Goal: Task Accomplishment & Management: Use online tool/utility

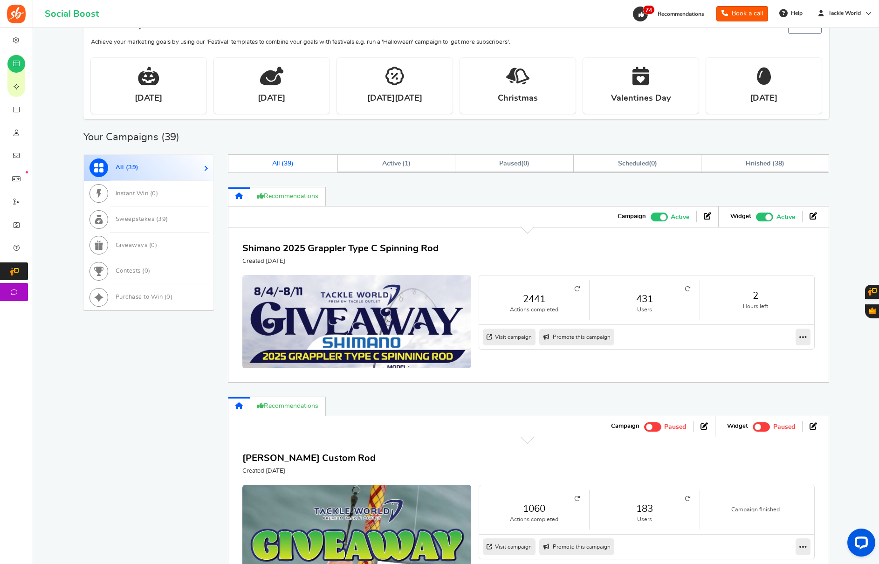
click at [18, 137] on icon at bounding box center [16, 133] width 9 height 7
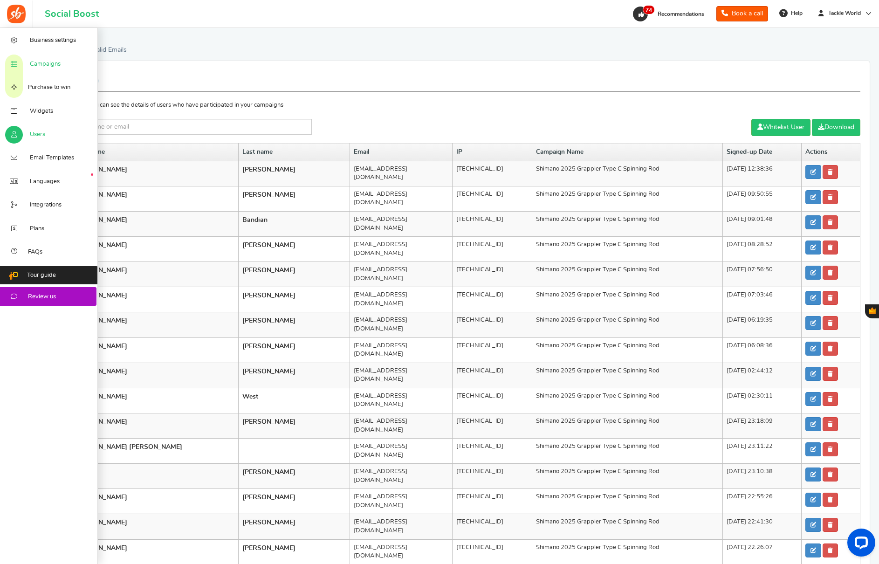
click at [51, 64] on span "Campaigns" at bounding box center [45, 64] width 31 height 8
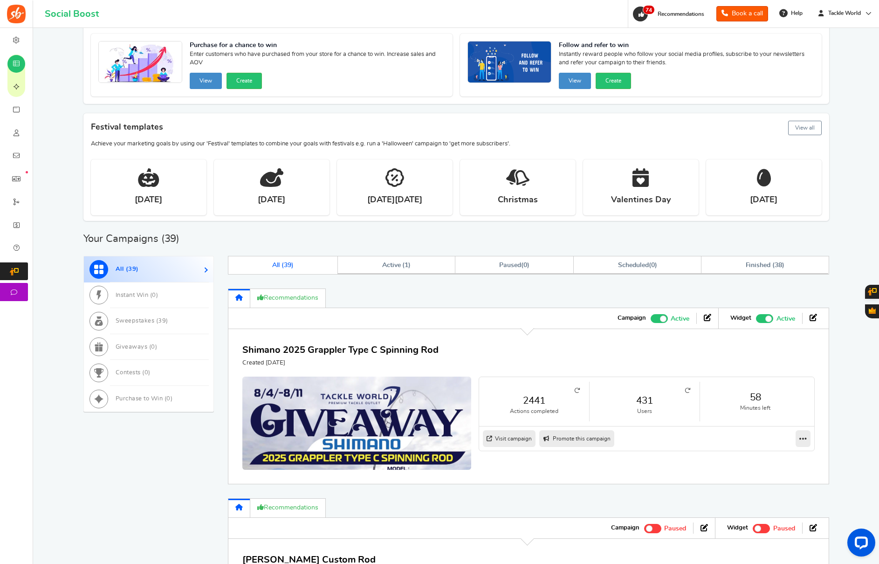
scroll to position [72, 0]
click at [798, 439] on link at bounding box center [803, 438] width 15 height 17
click at [767, 472] on link "Clone" at bounding box center [773, 469] width 69 height 15
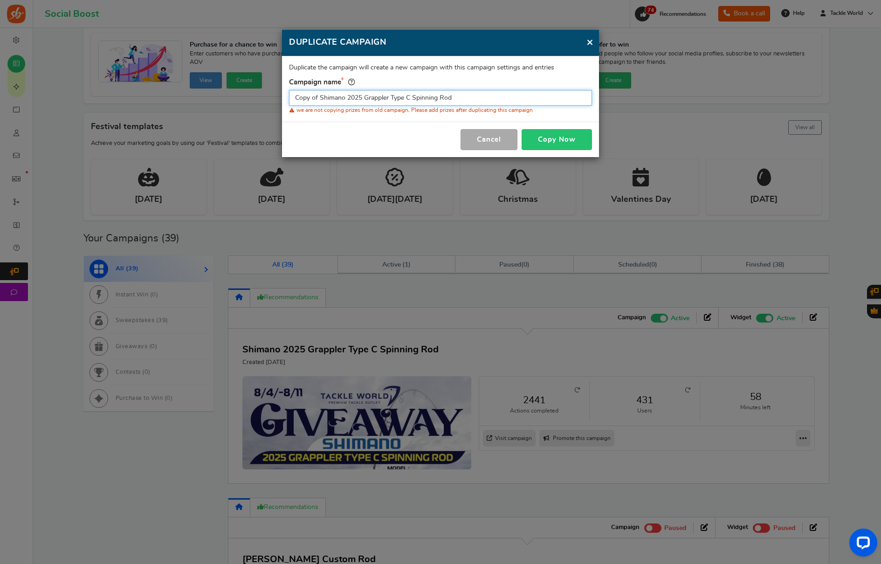
click at [416, 101] on input "Copy of Shimano 2025 Grappler Type C Spinning Rod" at bounding box center [440, 98] width 303 height 16
type input "JYG Bundle"
click at [571, 144] on button "Copy Now" at bounding box center [557, 139] width 70 height 21
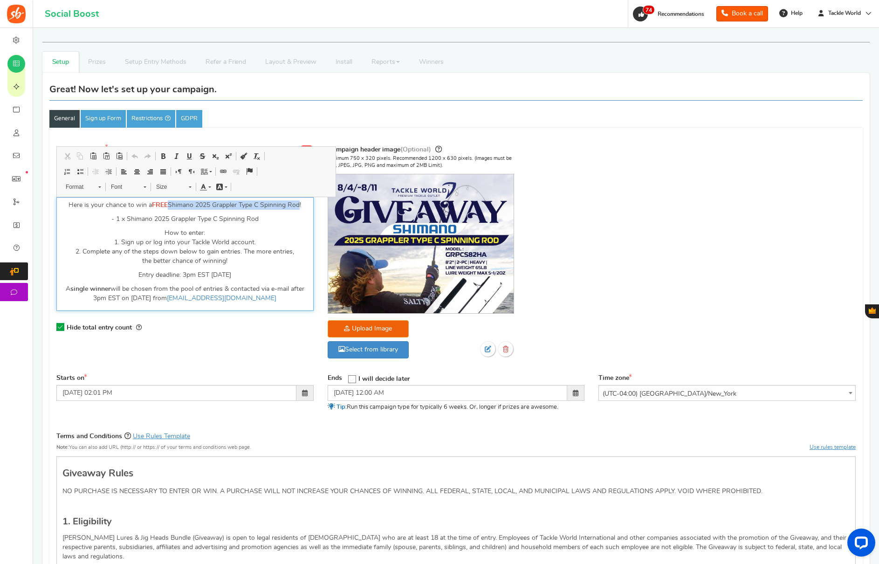
drag, startPoint x: 170, startPoint y: 207, endPoint x: 301, endPoint y: 207, distance: 131.4
click at [301, 207] on p "Here is your chance to win a FREE Shimano 2025 Grappler Type C Spinning Rod!" at bounding box center [184, 204] width 245 height 9
drag, startPoint x: 267, startPoint y: 219, endPoint x: 116, endPoint y: 222, distance: 150.6
click at [116, 222] on p "- 1 x Shimano 2025 Grappler Type C Spinning Rod" at bounding box center [184, 218] width 245 height 9
click at [255, 219] on p "- JYG Profishing Saltwater Jig Bundle $400 Value" at bounding box center [184, 218] width 245 height 9
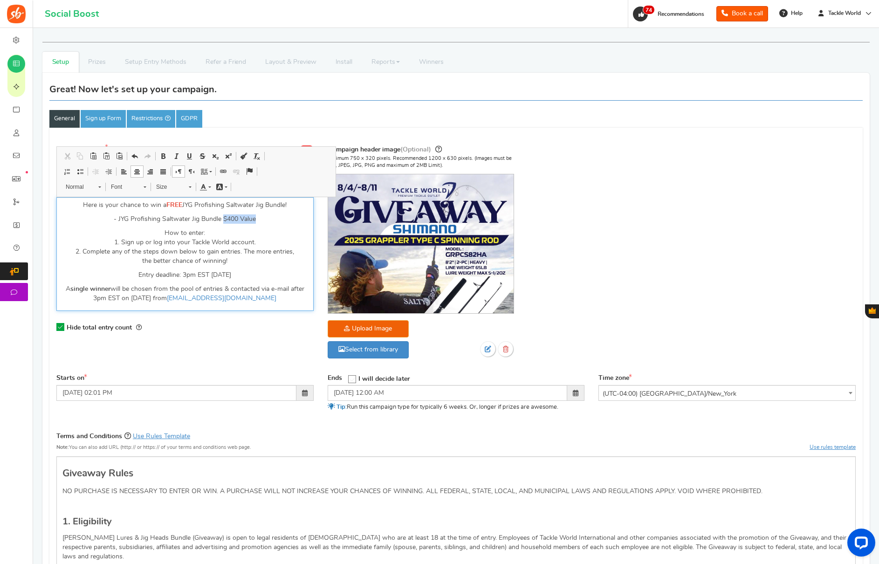
drag, startPoint x: 222, startPoint y: 219, endPoint x: 268, endPoint y: 219, distance: 45.7
click at [268, 219] on p "- JYG Profishing Saltwater Jig Bundle $400 Value" at bounding box center [184, 218] width 245 height 9
click at [202, 188] on span at bounding box center [203, 186] width 7 height 7
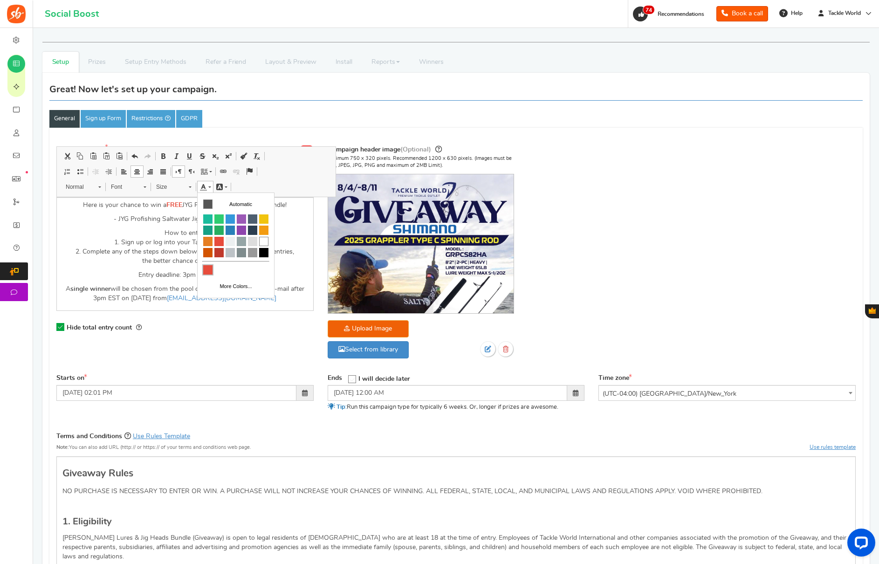
drag, startPoint x: 207, startPoint y: 271, endPoint x: 472, endPoint y: 422, distance: 305.0
click at [207, 271] on span "Colors" at bounding box center [207, 269] width 9 height 9
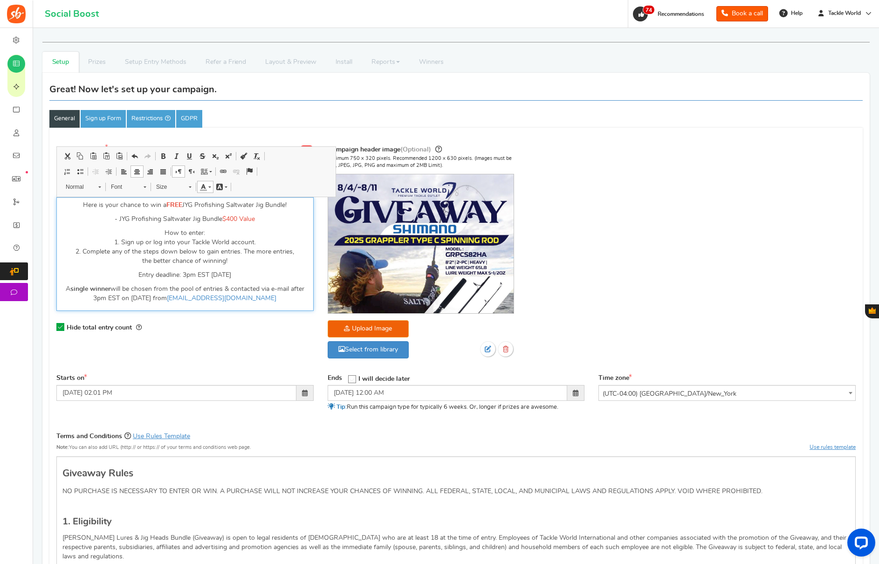
click at [285, 227] on div "Here is your chance to win a FREE JYG Profishing Saltwater Jig Bundle ! - JYG P…" at bounding box center [184, 254] width 257 height 114
drag, startPoint x: 258, startPoint y: 218, endPoint x: 222, endPoint y: 220, distance: 36.0
click at [222, 220] on p "- JYG Profishing Saltwater Jig Bundle $400 Value" at bounding box center [184, 218] width 245 height 9
click at [162, 154] on span at bounding box center [162, 155] width 7 height 7
click at [203, 230] on p "How to enter: 1. Sign up or log into your Tackle World account. 2. Complete any…" at bounding box center [184, 246] width 245 height 37
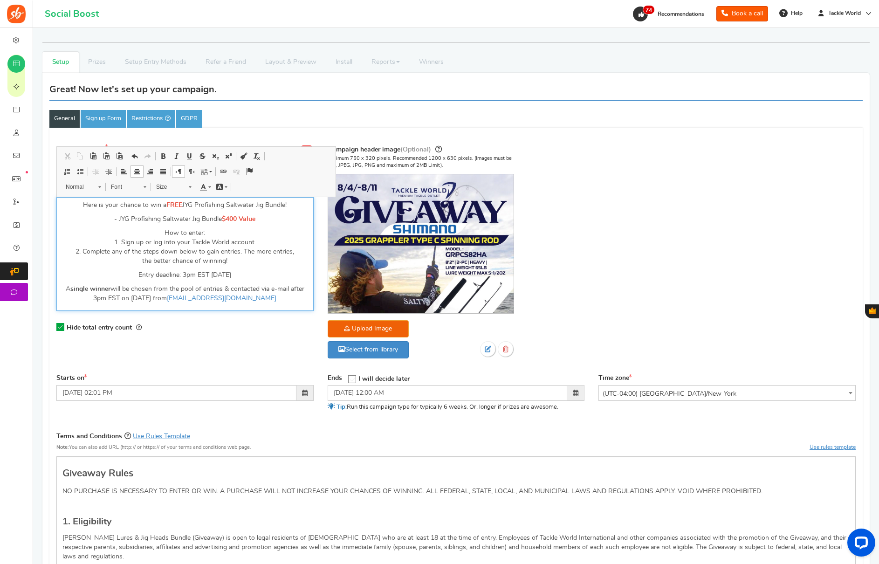
click at [227, 276] on p "Entry deadline: 3pm EST [DATE]" at bounding box center [184, 274] width 245 height 9
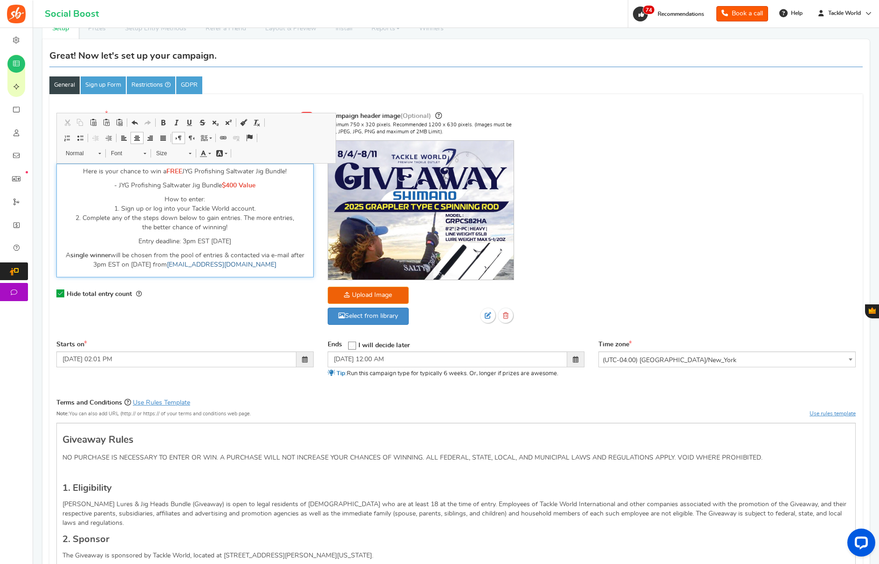
drag, startPoint x: 169, startPoint y: 264, endPoint x: 251, endPoint y: 263, distance: 81.6
click at [169, 265] on p "A single winner will be chosen from the pool of entries & contacted via e-mail …" at bounding box center [184, 260] width 245 height 19
click at [192, 310] on div "Campaign name Display Title hidden from public view. JYG Bundle This will be sh…" at bounding box center [184, 210] width 271 height 200
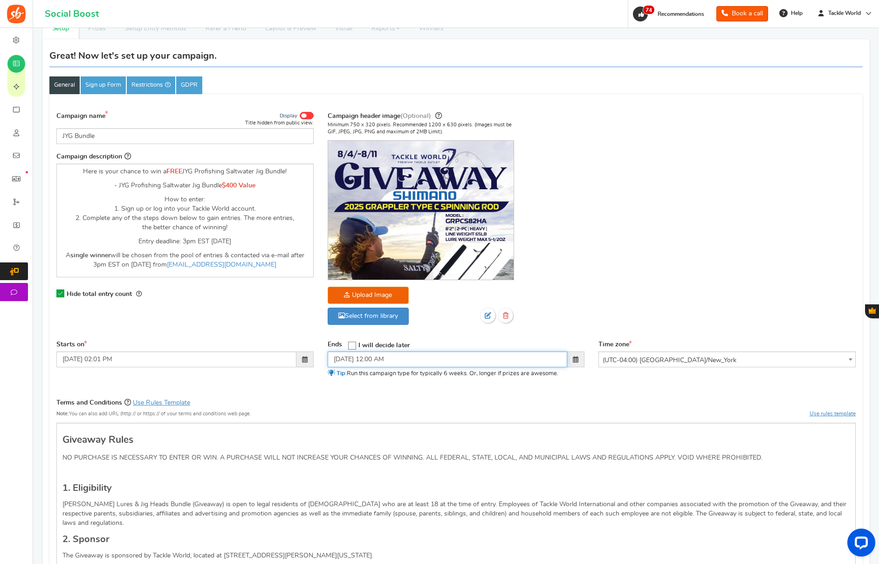
click at [377, 358] on input "[DATE] 12:00 AM" at bounding box center [448, 359] width 240 height 16
click at [345, 379] on th at bounding box center [338, 377] width 16 height 14
click at [356, 444] on td "18" at bounding box center [355, 447] width 19 height 14
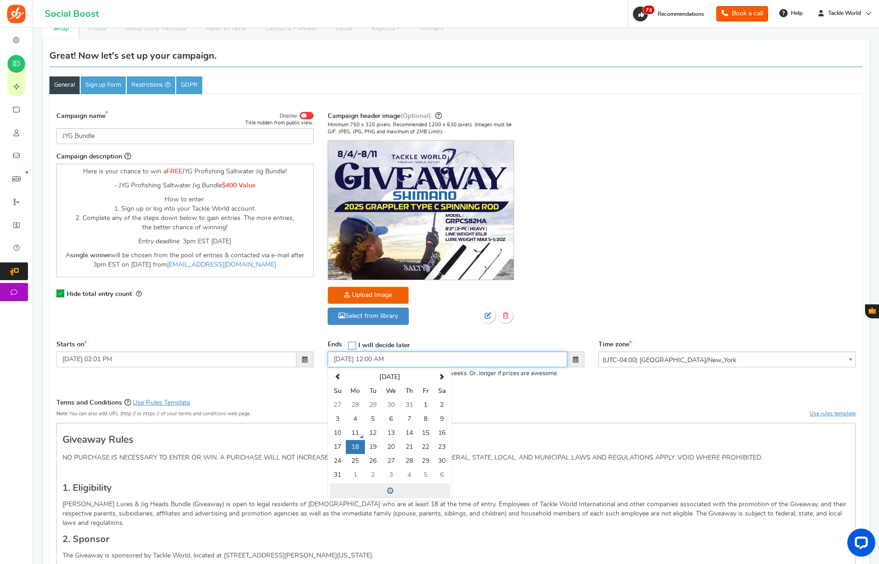
click at [400, 492] on span at bounding box center [390, 490] width 120 height 15
click at [341, 439] on span "12" at bounding box center [346, 439] width 25 height 25
click at [438, 402] on td "03" at bounding box center [435, 402] width 30 height 30
click at [435, 436] on button "AM" at bounding box center [436, 435] width 17 height 16
type input "[DATE] 03:00 PM"
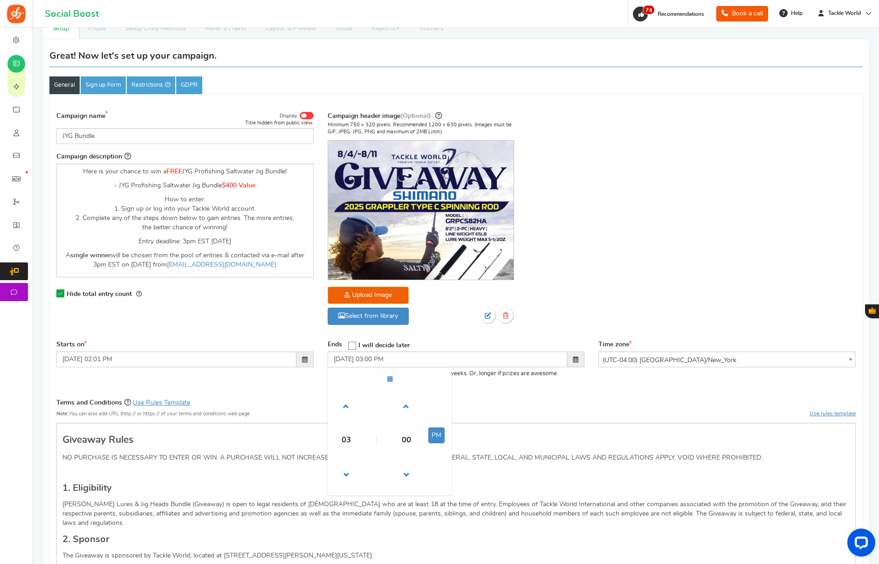
click at [513, 404] on div "Terms and Conditions Use Rules Template Note: You can also add URL (http:// or …" at bounding box center [455, 410] width 799 height 26
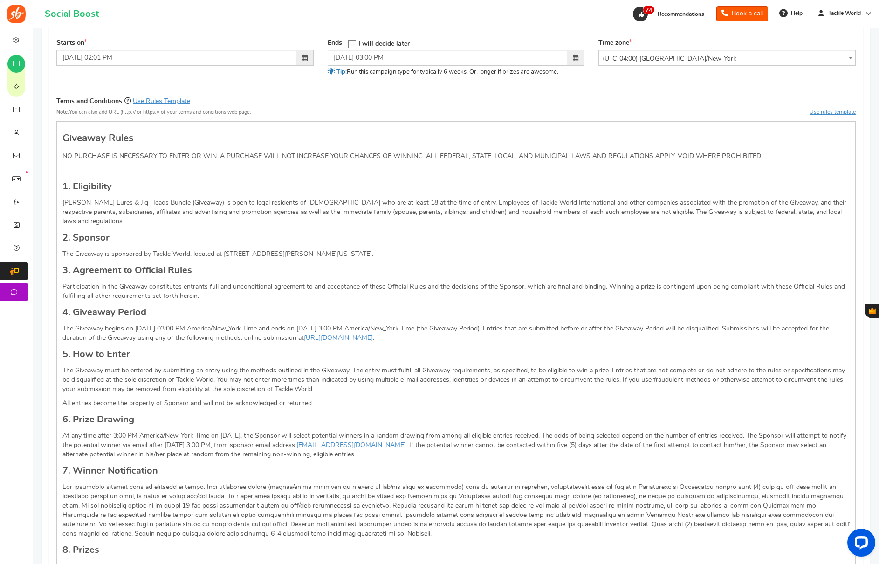
scroll to position [442, 0]
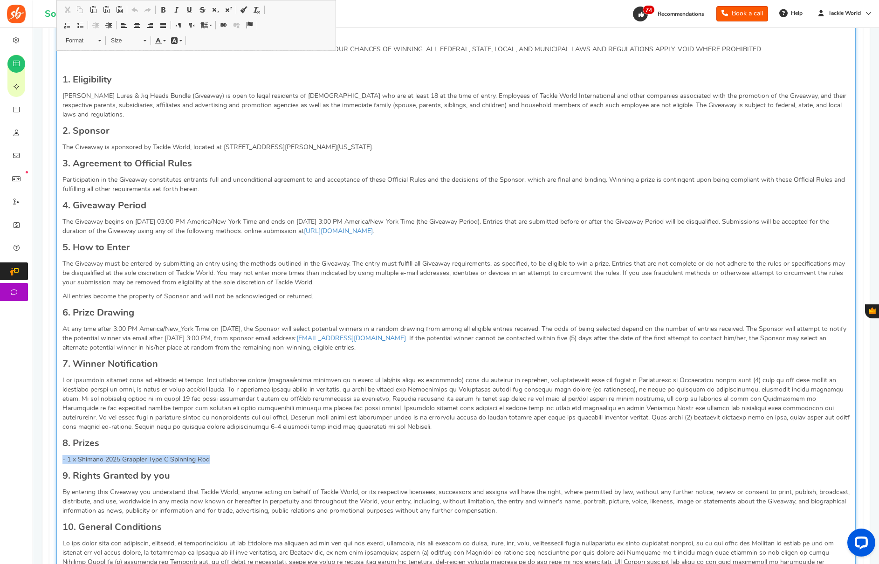
drag, startPoint x: 221, startPoint y: 453, endPoint x: 228, endPoint y: 452, distance: 7.1
click at [88, 455] on p "- 1 x Shimano 2025 Grappler Type C Spinning Rod" at bounding box center [455, 459] width 787 height 9
drag, startPoint x: 265, startPoint y: 446, endPoint x: 59, endPoint y: 450, distance: 205.6
click at [58, 450] on div "Giveaway Rules NO PURCHASE IS NECESSARY TO ENTER OR WIN. A PURCHASE WILL NOT IN…" at bounding box center [455, 424] width 799 height 821
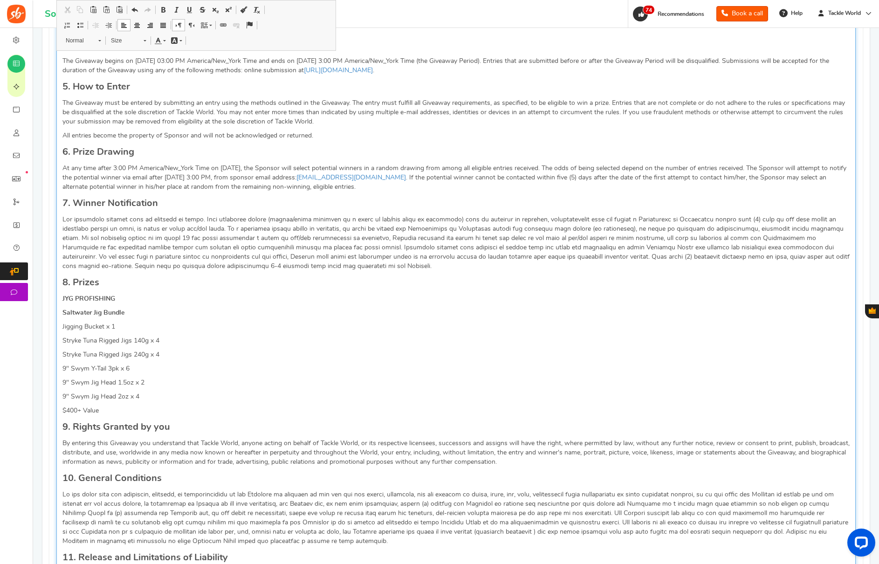
scroll to position [0, 0]
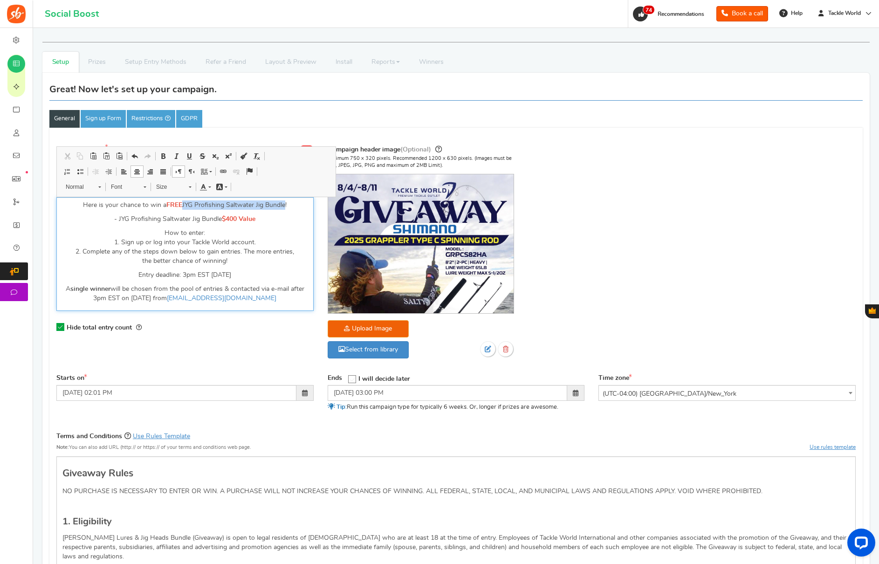
drag, startPoint x: 285, startPoint y: 204, endPoint x: 183, endPoint y: 202, distance: 102.1
click at [183, 202] on p "Here is your chance to win a FREE JYG Profishing Saltwater Jig Bundle !" at bounding box center [184, 204] width 245 height 9
copy p "JYG Profishing Saltwater Jig Bundle"
click at [206, 204] on p "Here is your chance to win a FREE JYG Profishing Saltwater Jig Bundle !" at bounding box center [184, 204] width 245 height 9
click at [139, 220] on p "- JYG Profishing Saltwater Jig Bundle $400 Value" at bounding box center [184, 218] width 245 height 9
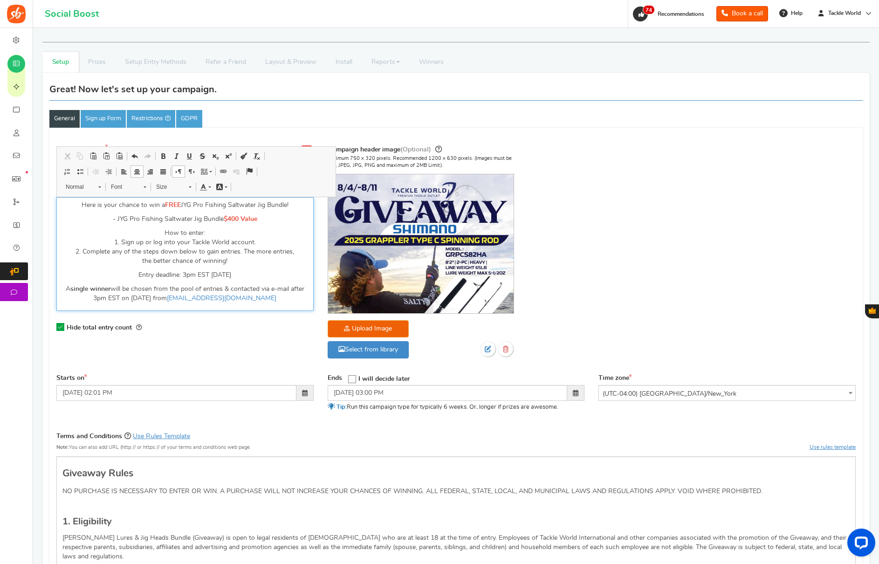
click at [207, 204] on p "Here is your chance to win a FREE JYG Pro Fishing Saltwater Jig Bundle !" at bounding box center [184, 204] width 245 height 9
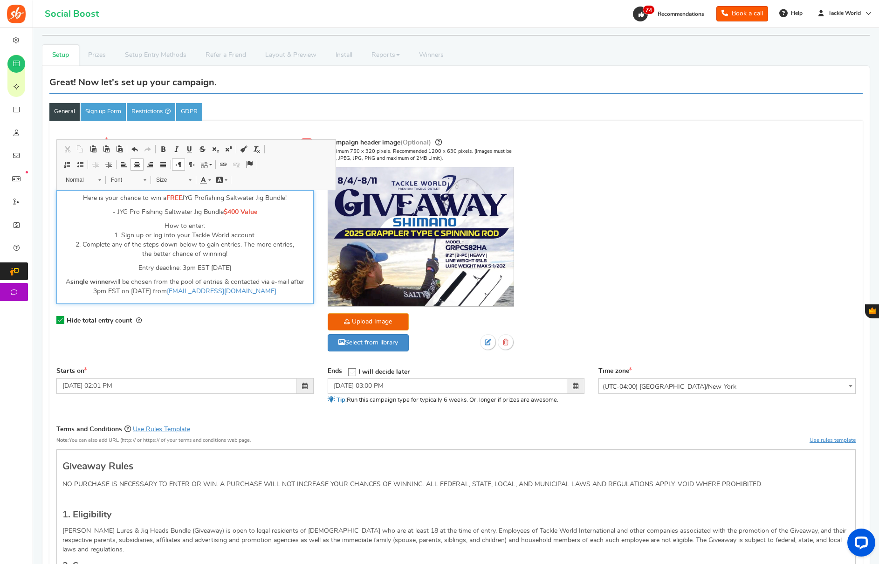
click at [143, 210] on p "- JYG Pro Fishing Saltwater Jig Bundle $400 Value" at bounding box center [184, 211] width 245 height 9
click at [203, 235] on p "How to enter: 1. Sign up or log into your Tackle World account. 2. Complete any…" at bounding box center [184, 239] width 245 height 37
click at [738, 207] on div "Campaign name Display Title hidden from public view. JYG Bundle This will be sh…" at bounding box center [455, 249] width 813 height 234
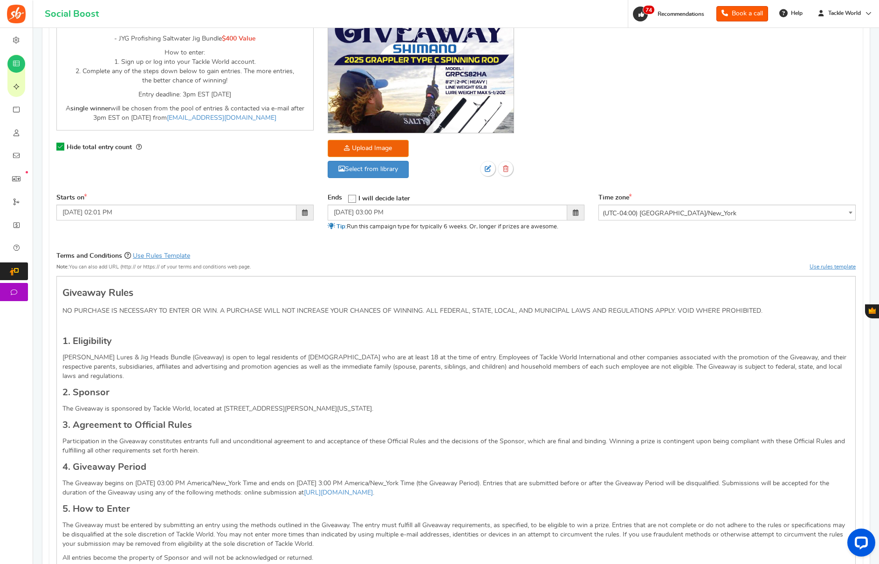
scroll to position [0, 0]
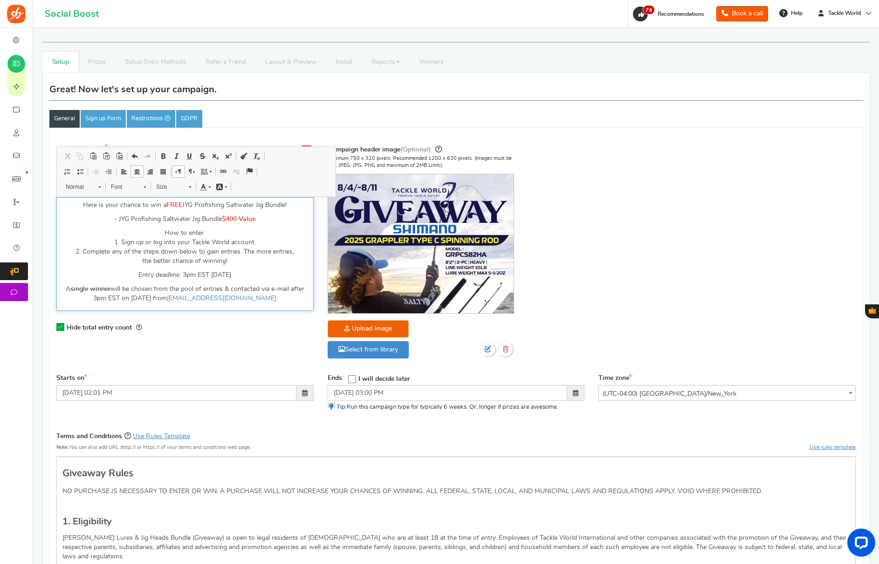
click at [170, 230] on p "How to enter: 1. Sign up or log into your Tackle World account. 2. Complete any…" at bounding box center [184, 246] width 245 height 37
drag, startPoint x: 204, startPoint y: 203, endPoint x: 239, endPoint y: 220, distance: 39.2
click at [204, 204] on p "Here is your chance to win a FREE JYG Profishing Saltwater Jig Bundle !" at bounding box center [184, 204] width 245 height 9
click at [245, 227] on div "Here is your chance to win a FREE JYG Pro Fishing Saltwater Jig Bundle ! - JYG …" at bounding box center [184, 254] width 257 height 114
click at [229, 307] on div "Here is your chance to win a FREE JYG Pro Fishing Saltwater Jig Bundle ! - JYG …" at bounding box center [184, 254] width 257 height 114
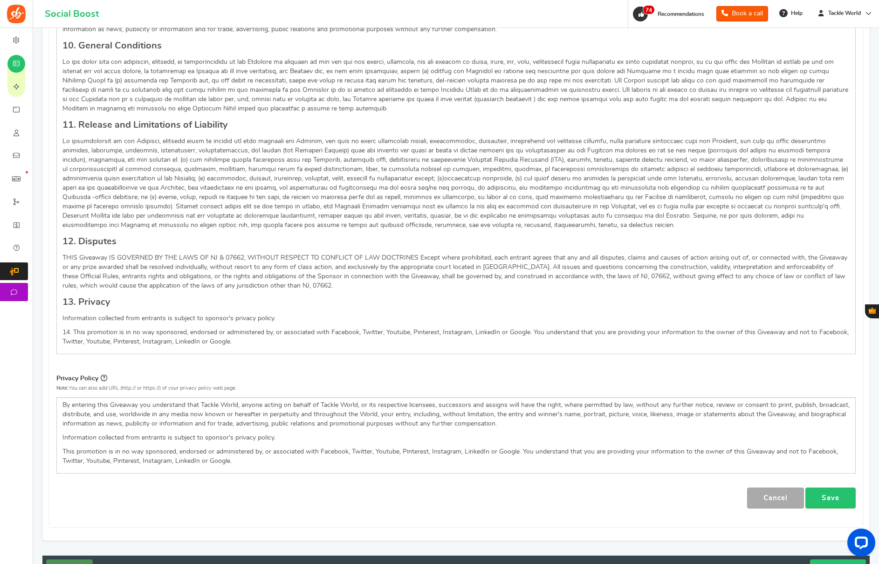
scroll to position [1120, 0]
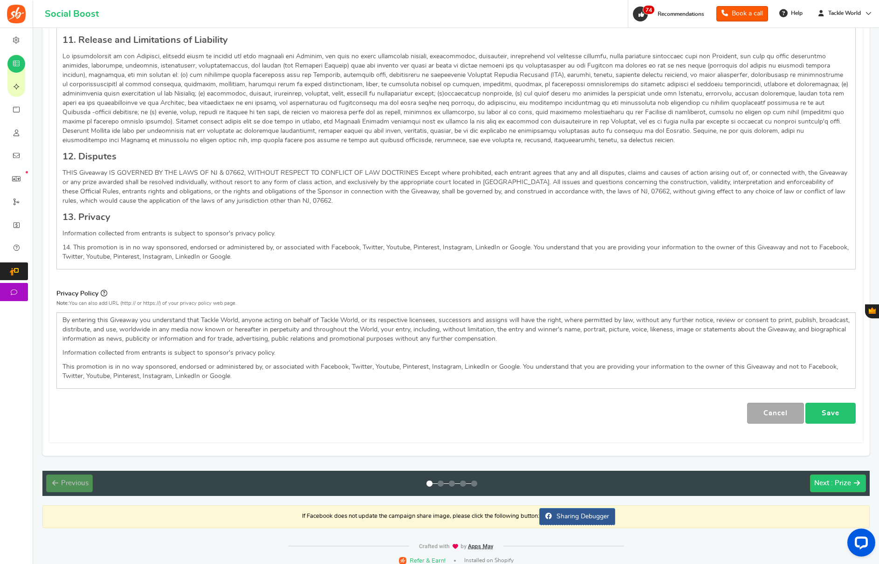
drag, startPoint x: 810, startPoint y: 406, endPoint x: 815, endPoint y: 406, distance: 5.2
click at [815, 406] on link "Save" at bounding box center [830, 413] width 50 height 21
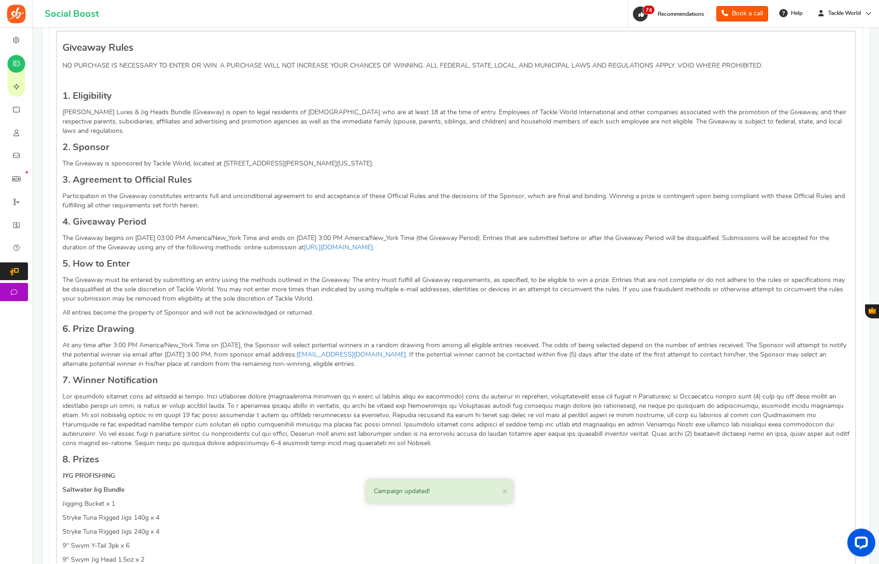
scroll to position [422, 0]
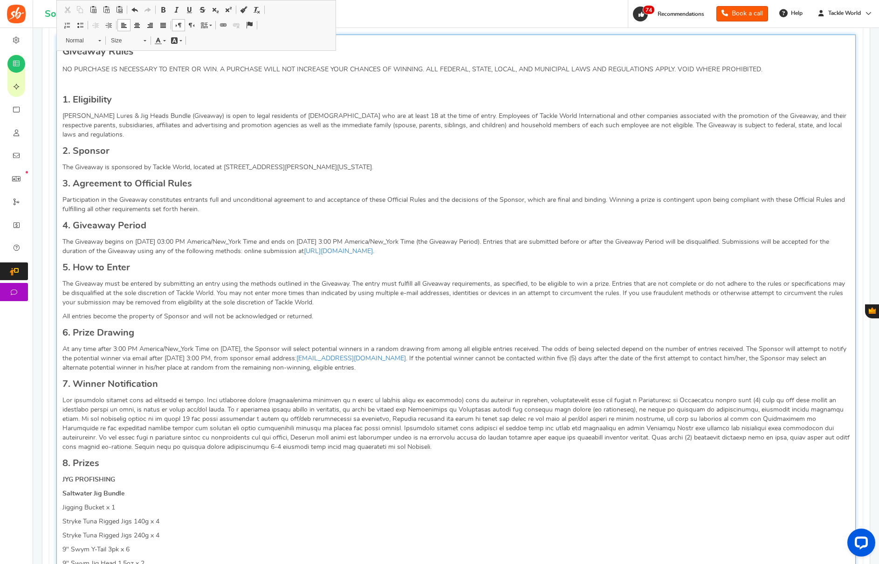
click at [147, 237] on p "The Giveaway begins on [DATE] 03:00 PM America/New_York Time and ends on [DATE]…" at bounding box center [455, 246] width 787 height 19
click at [330, 238] on p "The Giveaway begins on [DATE] 03:00 PM America/New_York Time and ends on [DATE]…" at bounding box center [455, 247] width 787 height 19
click at [238, 300] on div "Giveaway Rules NO PURCHASE IS NECESSARY TO ENTER OR WIN. A PURCHASE WILL NOT IN…" at bounding box center [455, 501] width 799 height 933
click at [233, 345] on p "At any time after 3:00 PM America/New_York Time on [DATE], the Sponsor will sel…" at bounding box center [455, 359] width 787 height 28
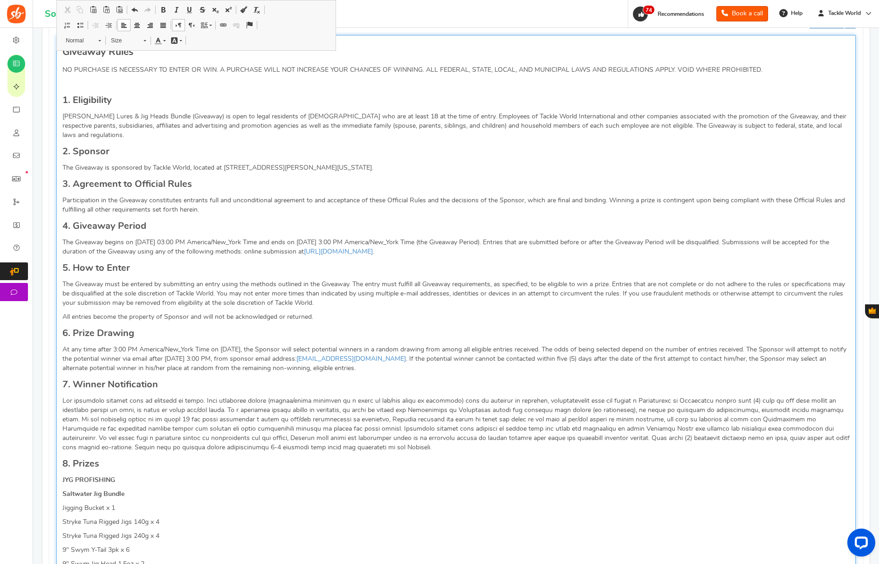
scroll to position [418, 0]
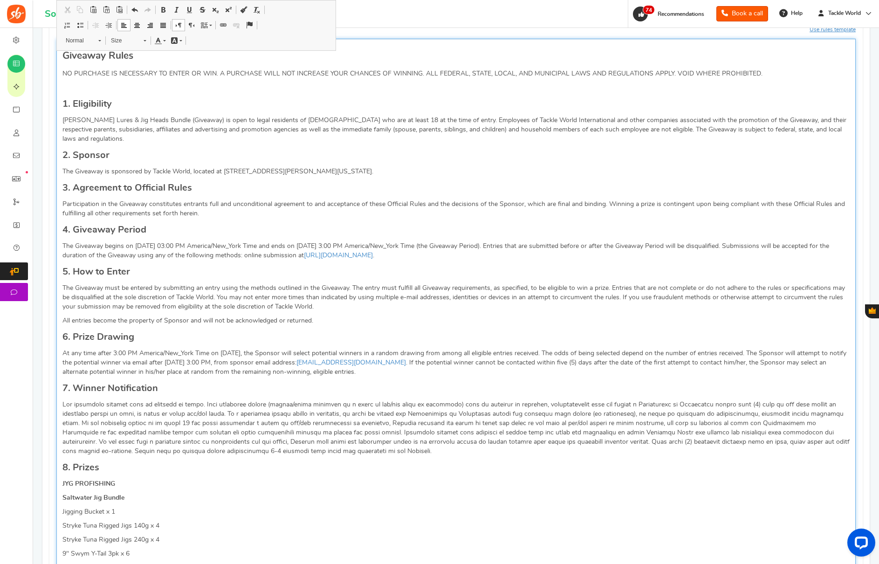
click at [198, 351] on p "At any time after 3:00 PM America/New_York Time on [DATE], the Sponsor will sel…" at bounding box center [455, 363] width 787 height 28
click at [396, 407] on p "Editor, competition_terms" at bounding box center [455, 428] width 787 height 56
click at [267, 293] on p "The Giveaway must be entered by submitting an entry using the methods outlined …" at bounding box center [455, 297] width 787 height 28
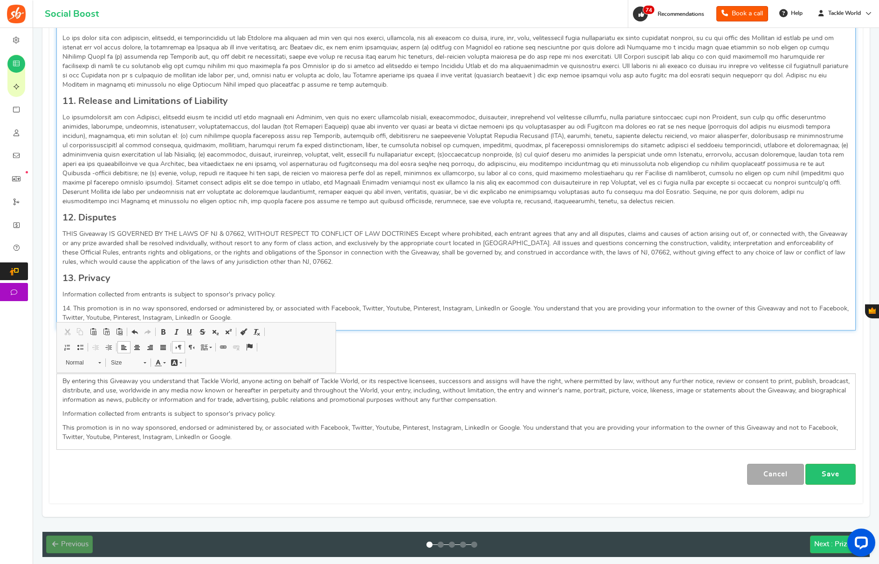
scroll to position [1115, 0]
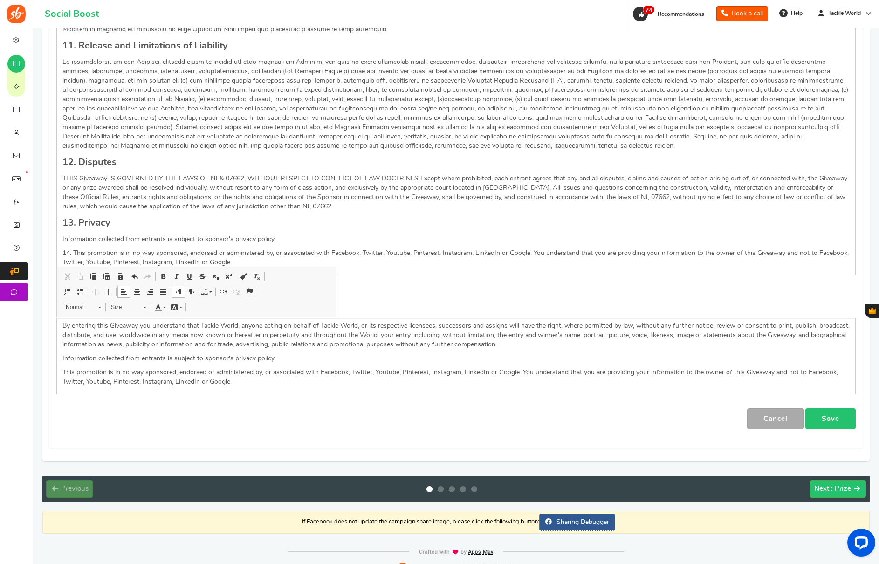
click at [812, 408] on link "Save" at bounding box center [830, 418] width 50 height 21
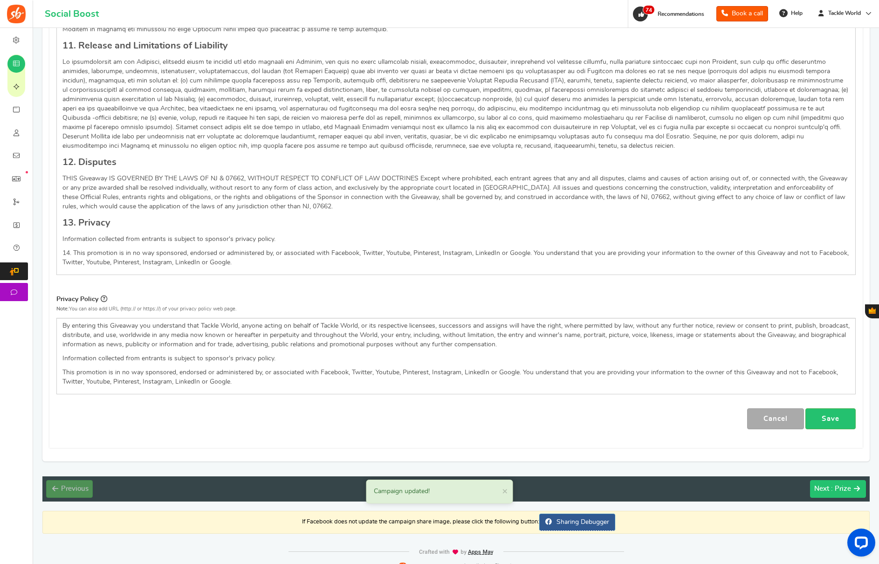
click at [844, 485] on span ": Prize" at bounding box center [841, 488] width 20 height 7
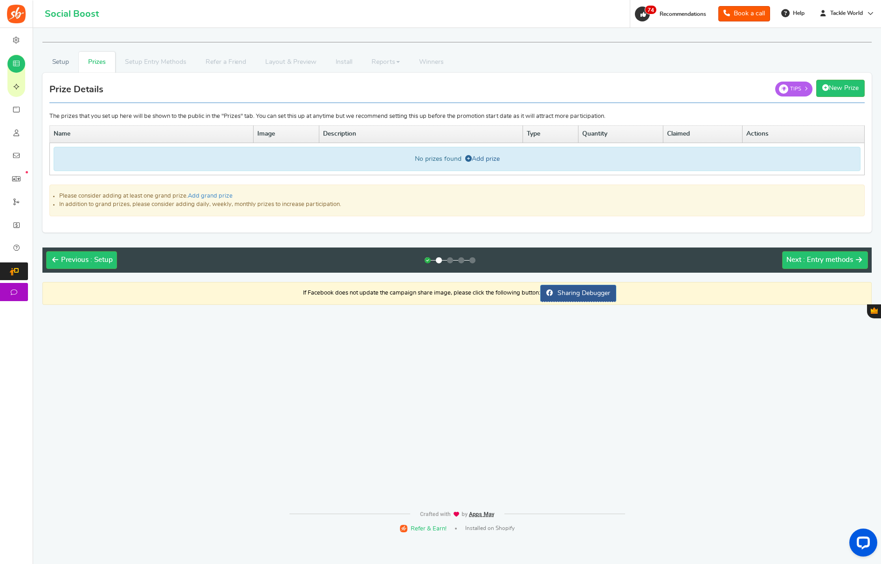
click at [492, 160] on link "Add prize" at bounding box center [482, 159] width 34 height 7
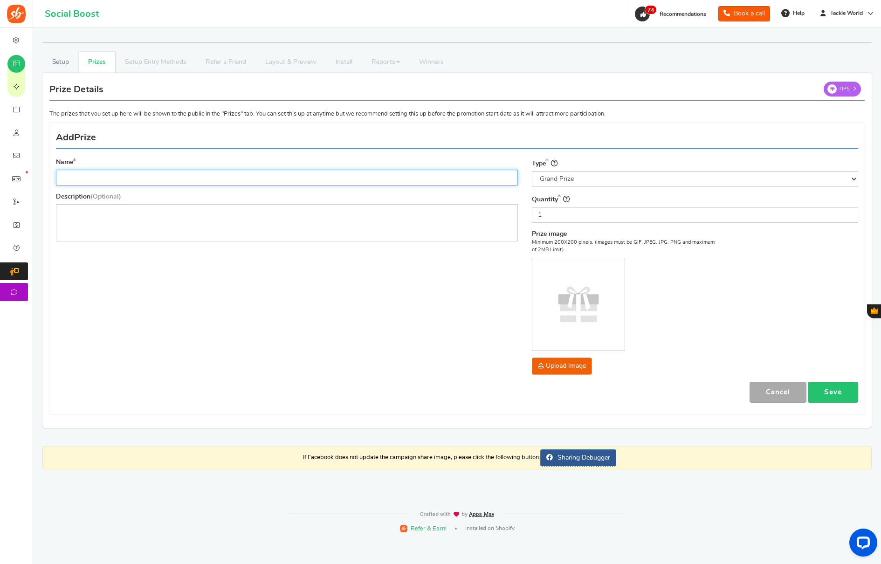
click at [142, 178] on input "Name" at bounding box center [287, 178] width 462 height 16
paste input "JYG Profishing Saltwater Jig Bundle"
type input "JYG Profishing Saltwater Jig Bundle"
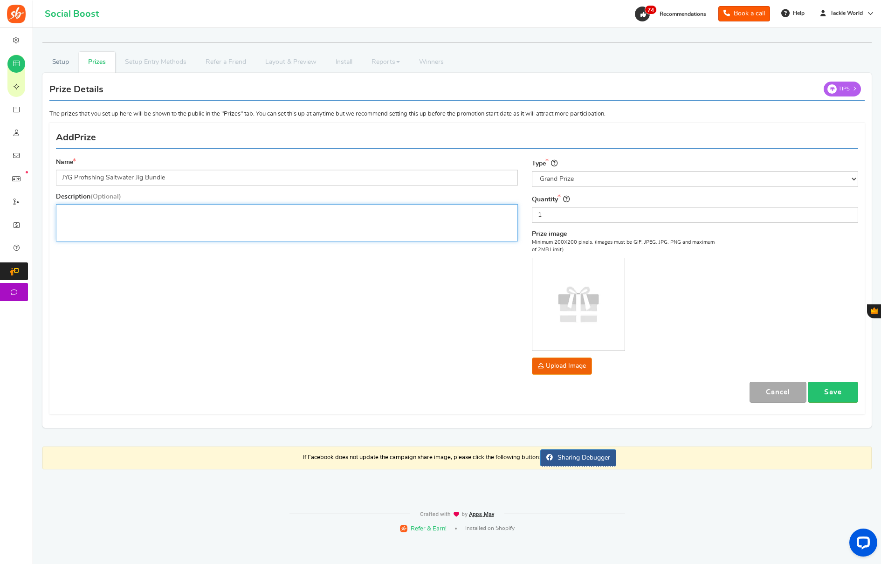
click at [82, 219] on div "Editor, prize_description" at bounding box center [287, 222] width 462 height 37
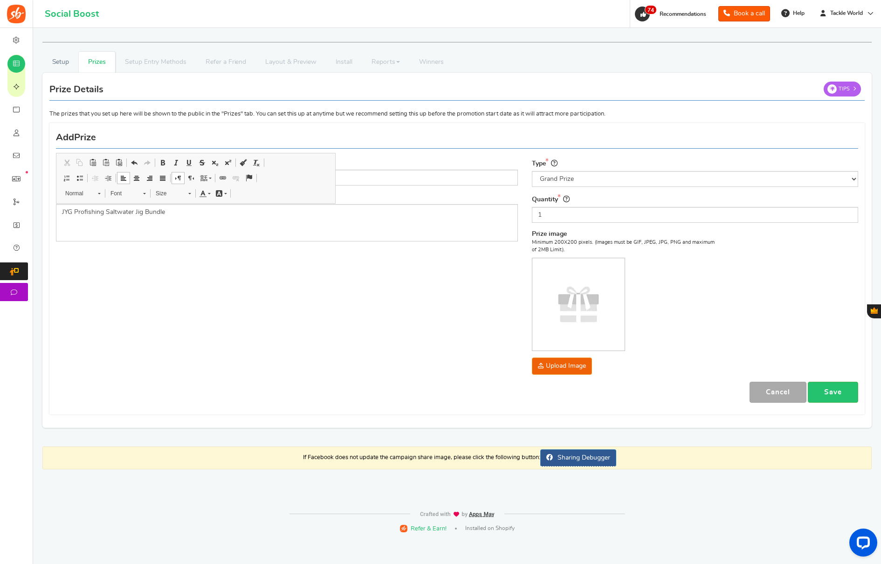
click at [290, 300] on div "Name JYG Profishing Saltwater Jig Bundle Description (Optional) JYG Profishing …" at bounding box center [457, 269] width 816 height 282
click at [175, 215] on p "JYG Profishing Saltwater Jig Bundle" at bounding box center [287, 211] width 450 height 9
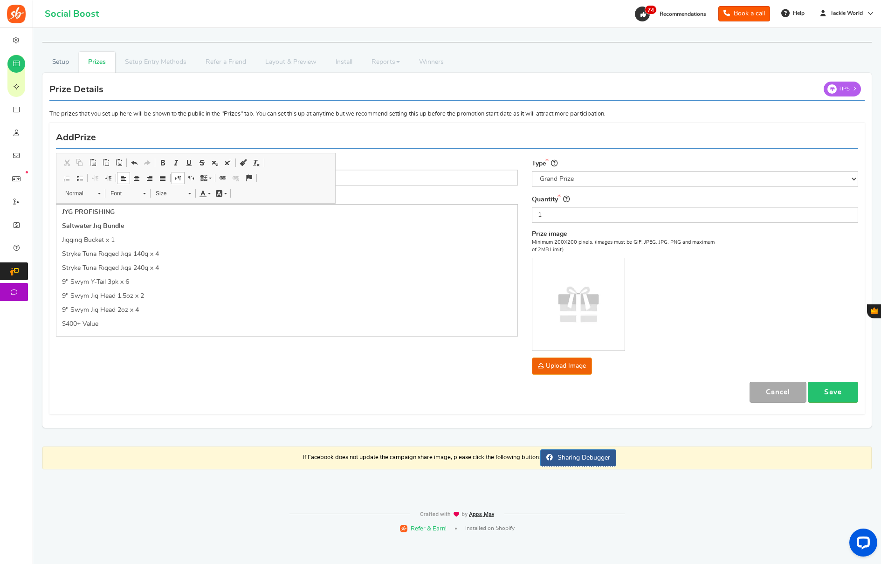
click at [382, 169] on div "Name JYG Profishing Saltwater Jig Bundle" at bounding box center [287, 172] width 462 height 28
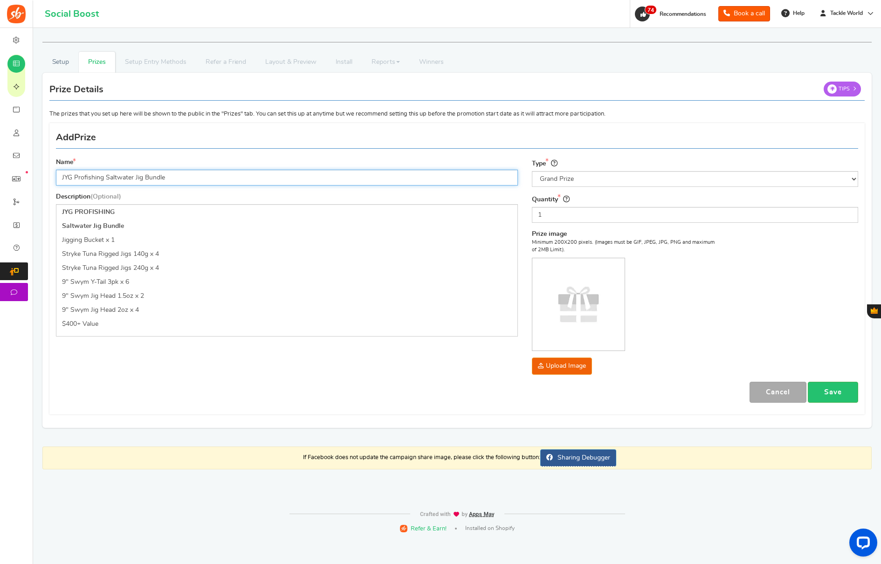
click at [377, 175] on input "JYG Profishing Saltwater Jig Bundle" at bounding box center [287, 178] width 462 height 16
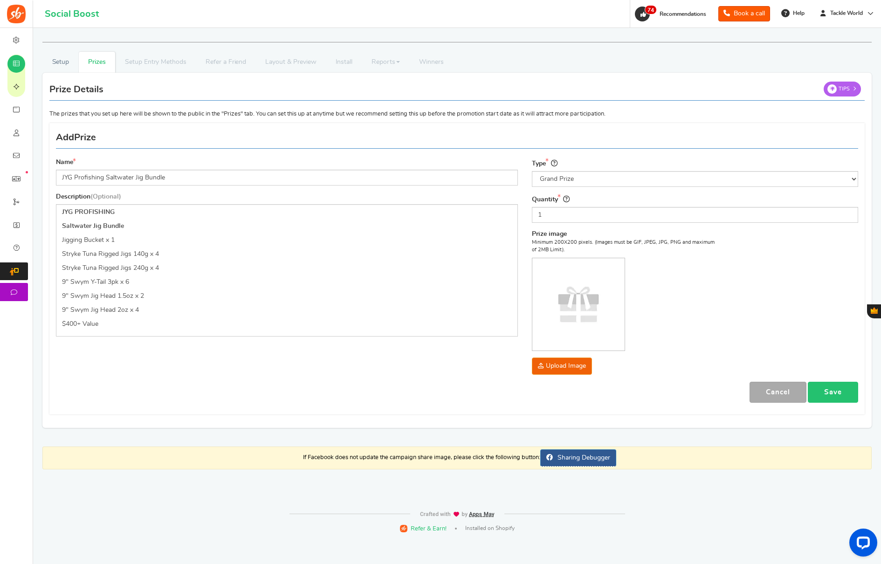
click at [832, 385] on link "Save" at bounding box center [833, 392] width 50 height 21
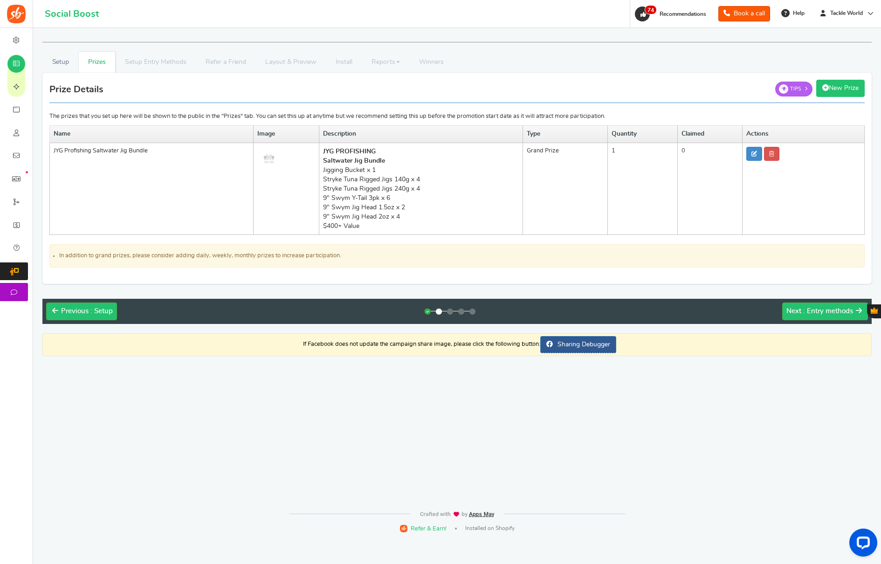
click at [856, 90] on link "New Prize" at bounding box center [840, 88] width 48 height 17
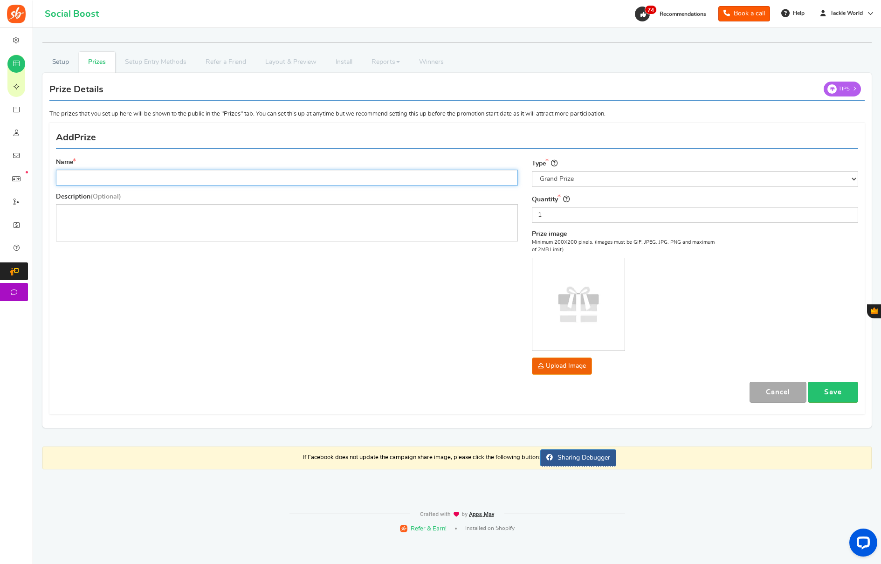
click at [269, 185] on input "Name" at bounding box center [287, 178] width 462 height 16
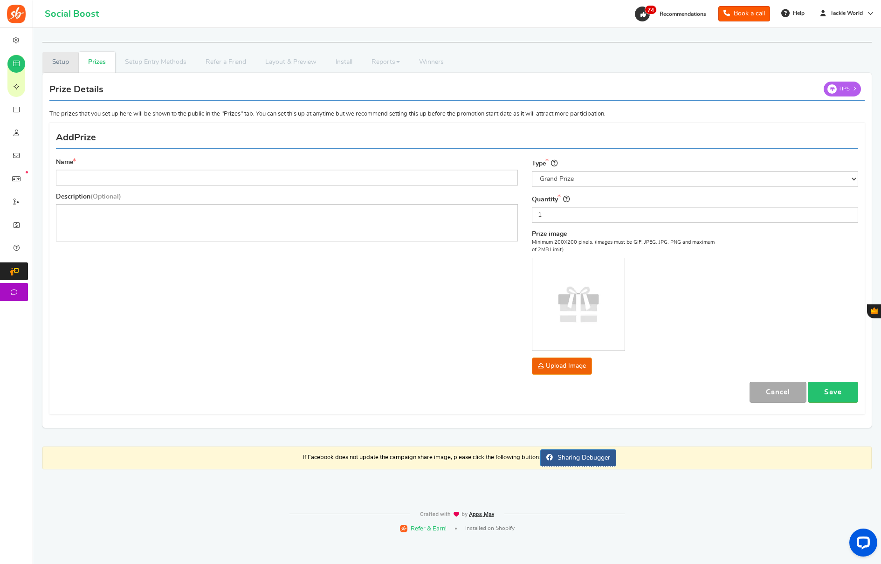
click at [51, 63] on link "Setup" at bounding box center [60, 62] width 36 height 21
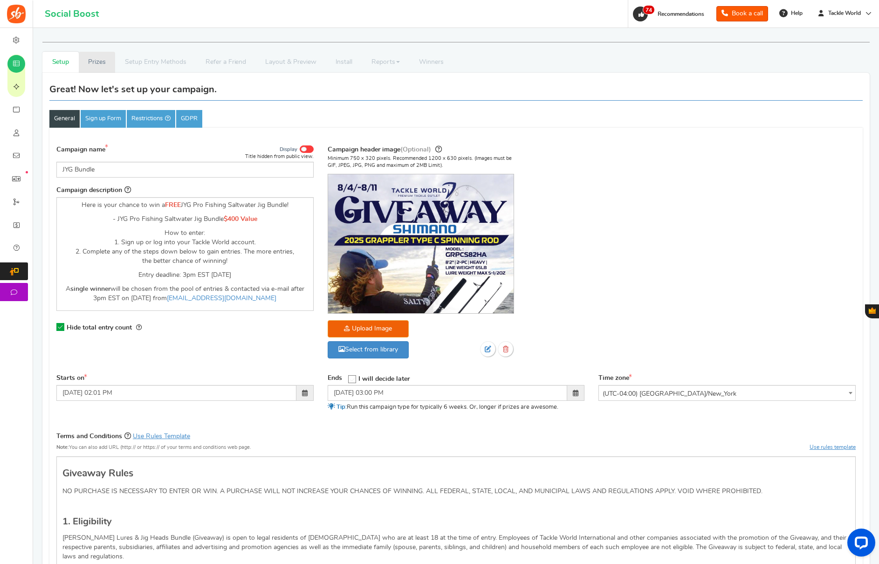
click at [97, 62] on link "Prizes" at bounding box center [97, 62] width 37 height 21
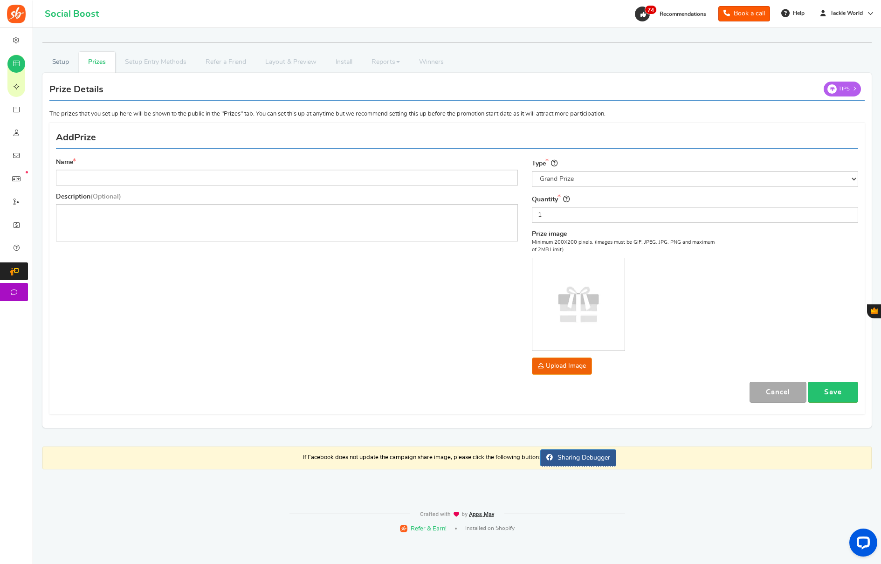
click at [380, 332] on div "Name Description (Optional) Type Select the prize type Grand Prize Daily Prize …" at bounding box center [457, 269] width 816 height 282
click at [63, 62] on link "Setup" at bounding box center [60, 62] width 36 height 21
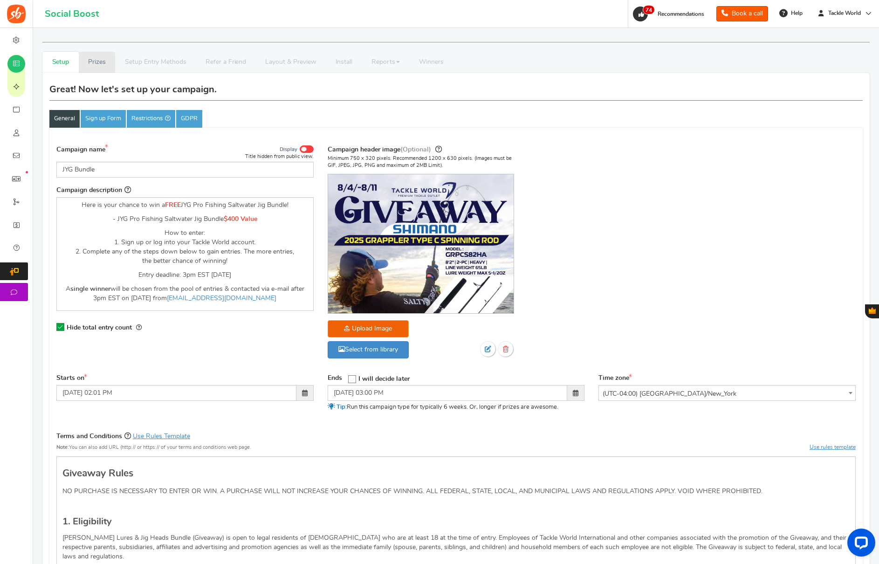
click at [105, 64] on link "Prizes" at bounding box center [97, 62] width 37 height 21
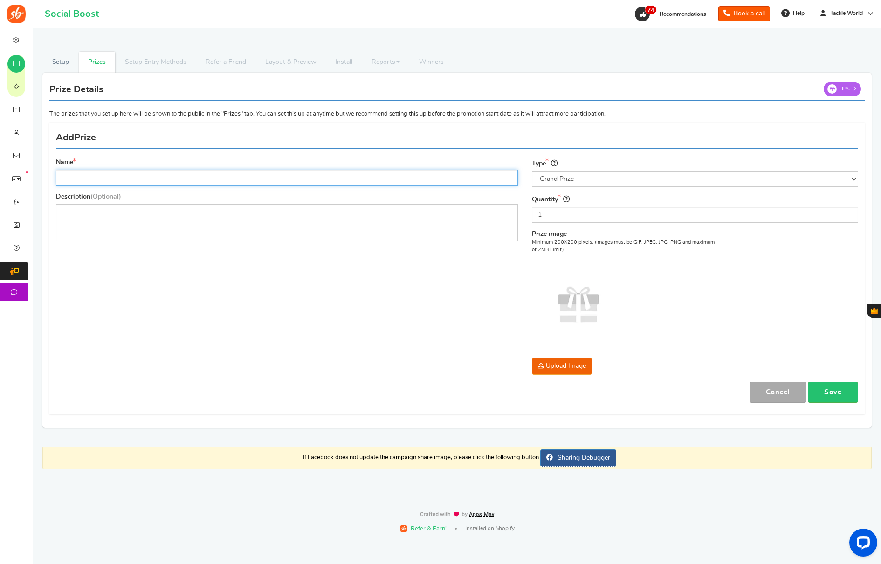
click at [189, 175] on input "Name" at bounding box center [287, 178] width 462 height 16
paste input "JYG Profishing Saltwater Jig Bundle"
type input "JYG Profishing Saltwater Jig Bundle"
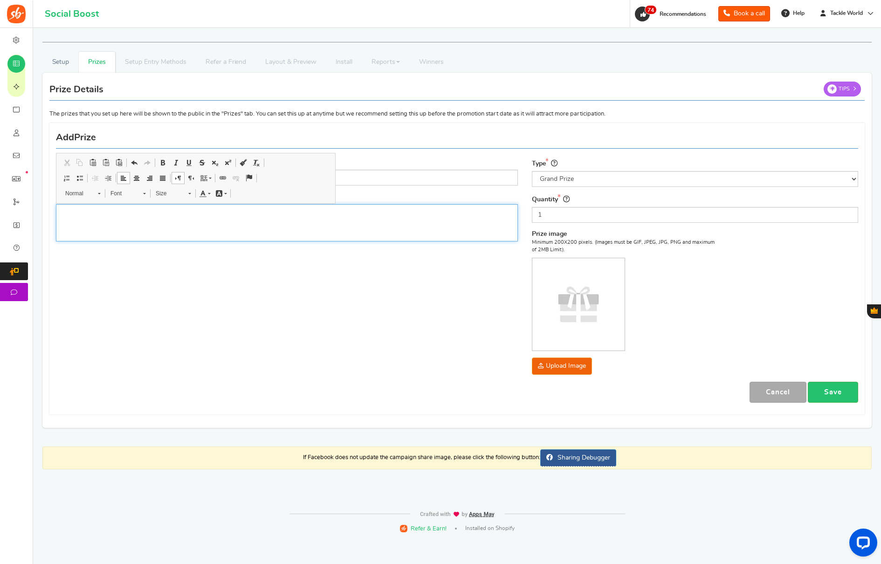
click at [185, 223] on div "Editor, prize_description" at bounding box center [287, 222] width 462 height 37
click at [278, 414] on div "Prize Details New Prize Tips The prizes that you set up here will be shown to t…" at bounding box center [456, 250] width 829 height 355
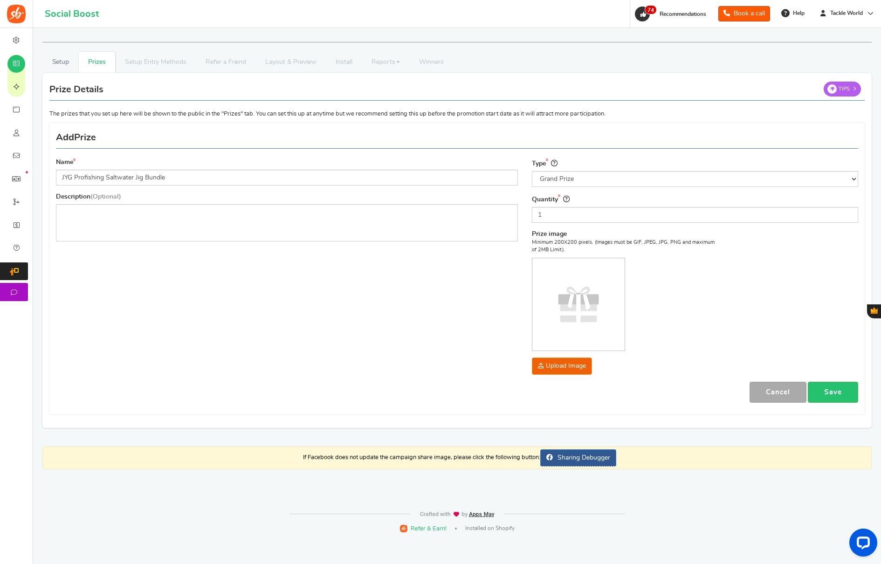
click at [216, 254] on div "Name JYG Profishing Saltwater Jig Bundle Description (Optional) Type Select the…" at bounding box center [457, 269] width 816 height 282
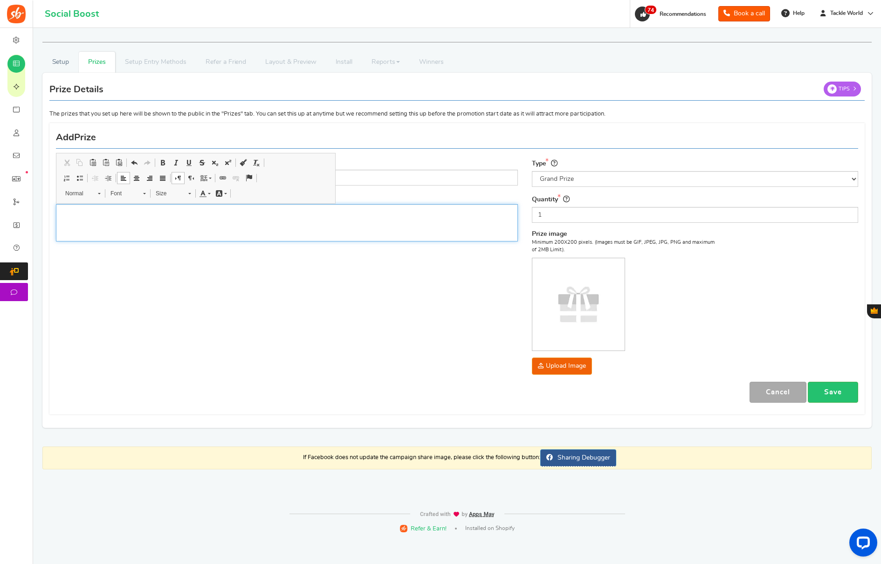
click at [215, 218] on div "Editor, prize_description" at bounding box center [287, 222] width 462 height 37
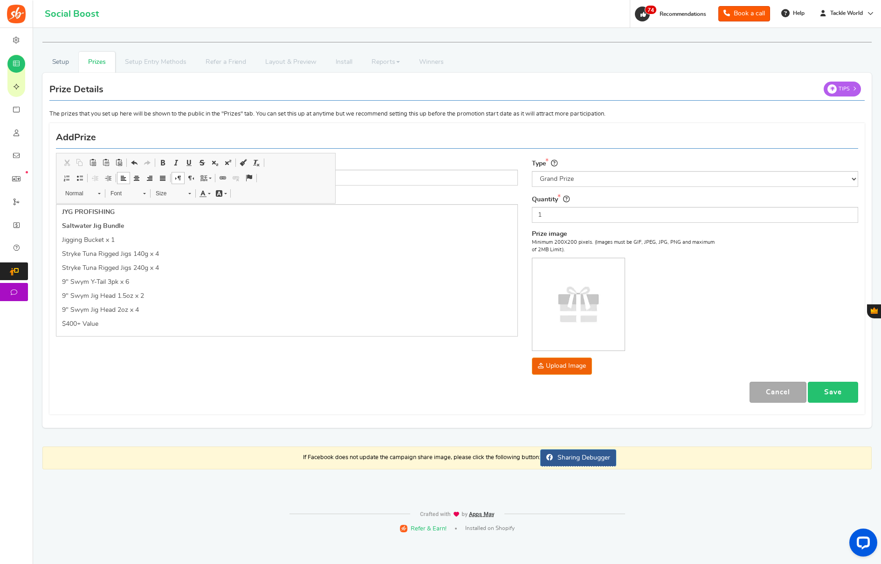
click at [842, 392] on link "Save" at bounding box center [833, 392] width 50 height 21
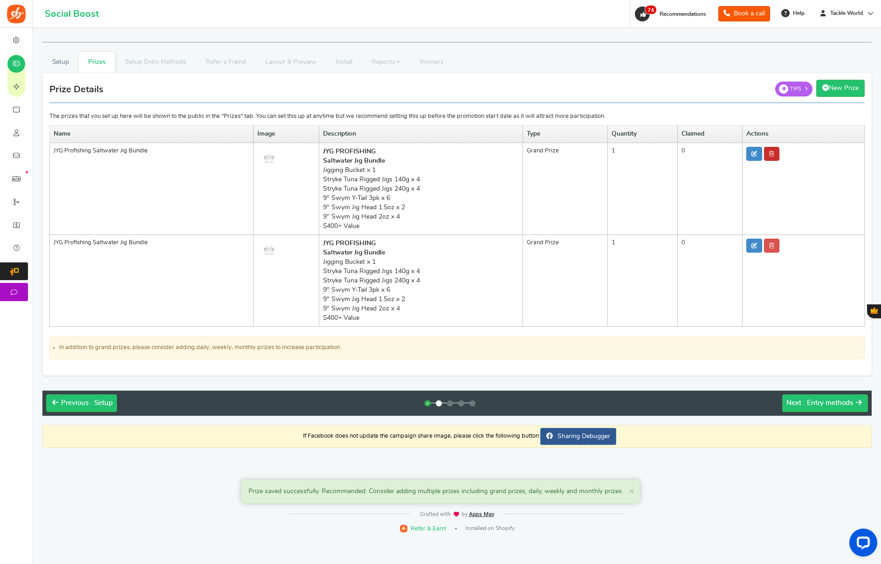
click at [771, 154] on icon at bounding box center [771, 154] width 5 height 6
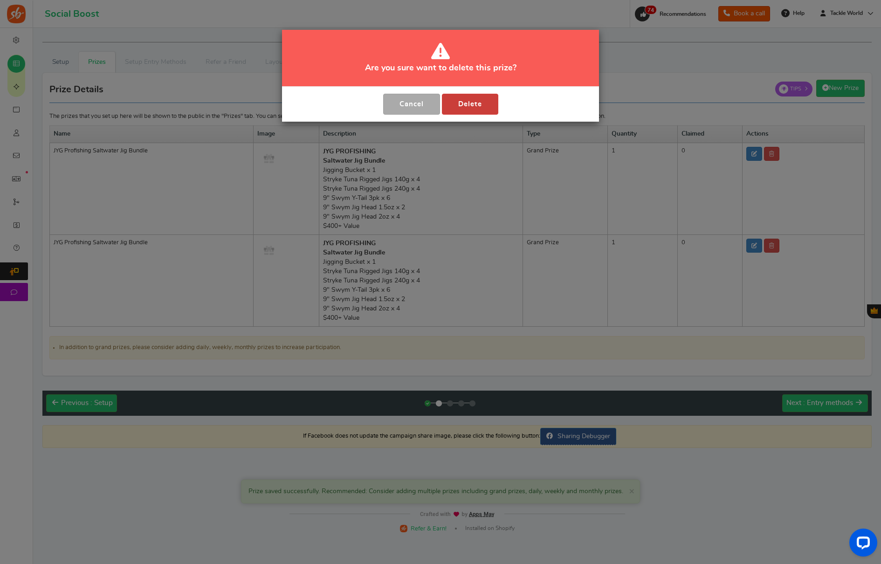
click at [454, 103] on button "Delete" at bounding box center [470, 104] width 56 height 21
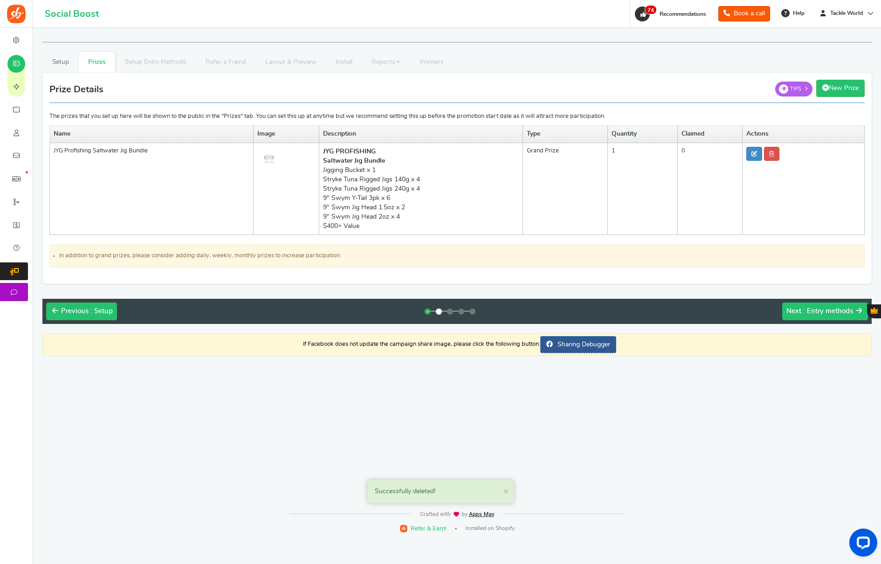
click at [823, 318] on button "Next : Entry methods" at bounding box center [825, 312] width 86 height 18
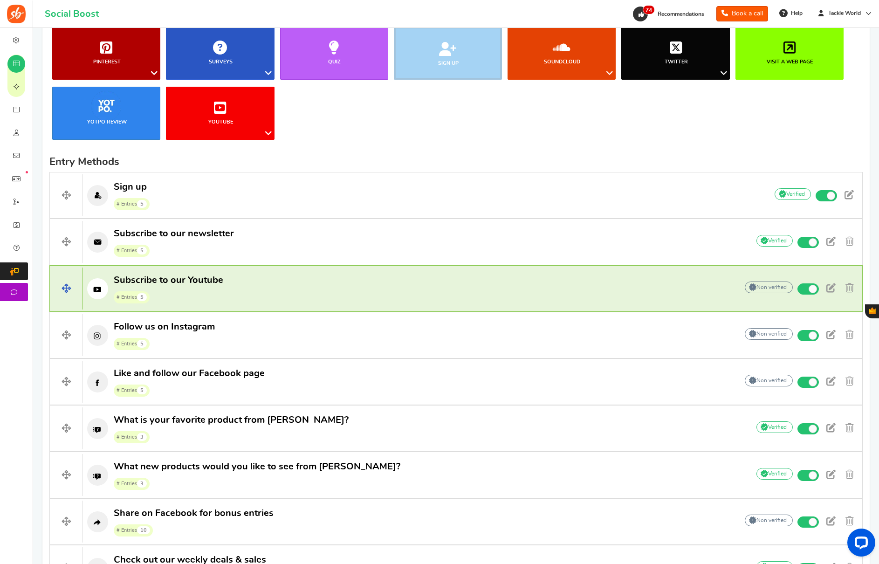
scroll to position [315, 0]
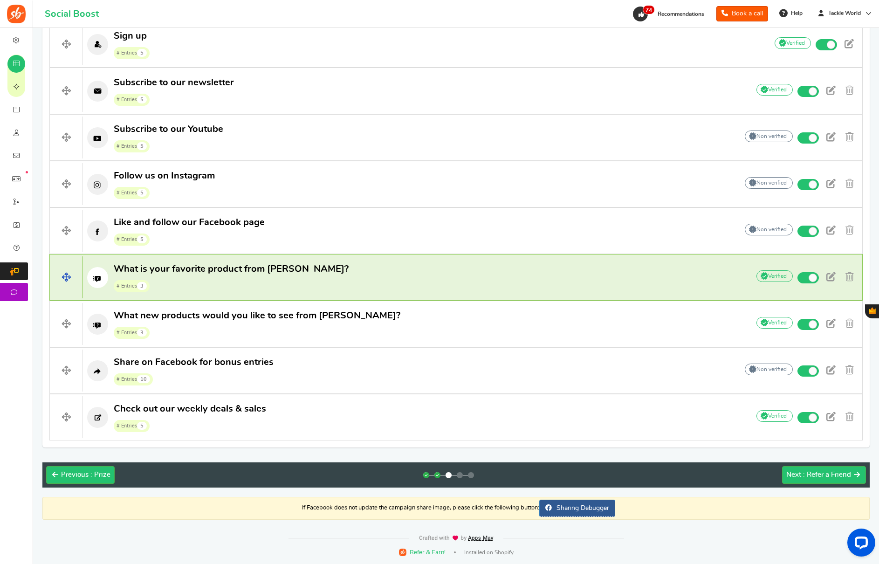
click at [300, 269] on span "What is your favorite product from [PERSON_NAME]?" at bounding box center [231, 268] width 235 height 9
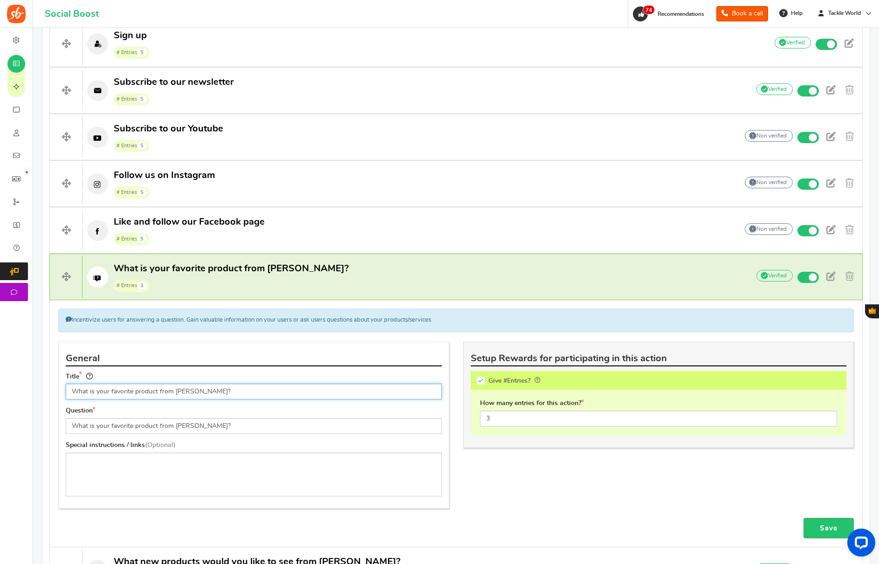
click at [180, 391] on input "What is your favorite product from [PERSON_NAME]?" at bounding box center [254, 392] width 376 height 16
type input "What is your favorite product from JYP Pro Fishing?"
click at [188, 425] on input "What is your favorite product from [PERSON_NAME]?" at bounding box center [254, 426] width 376 height 16
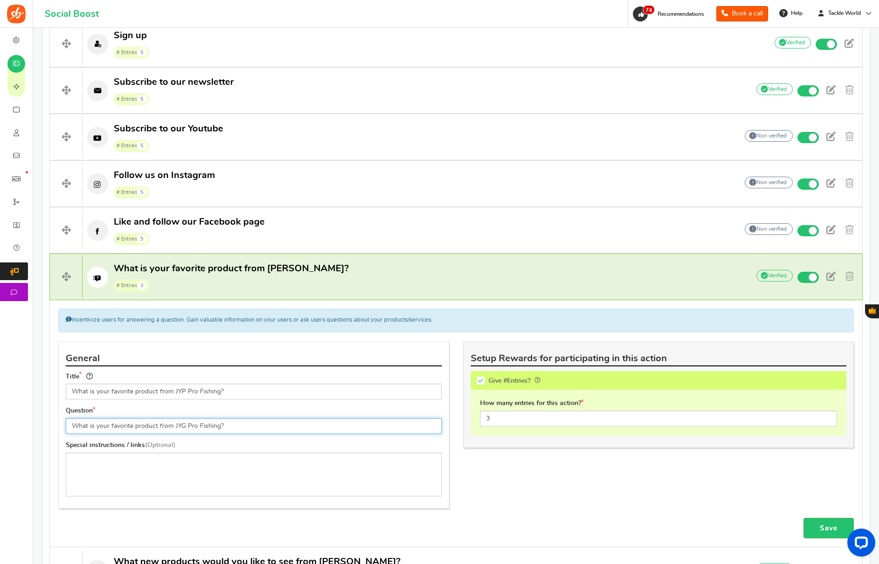
type input "What is your favorite product from JYG Pro Fishing?"
click at [177, 390] on input "What is your favorite product from JYP Pro Fishing?" at bounding box center [254, 392] width 376 height 16
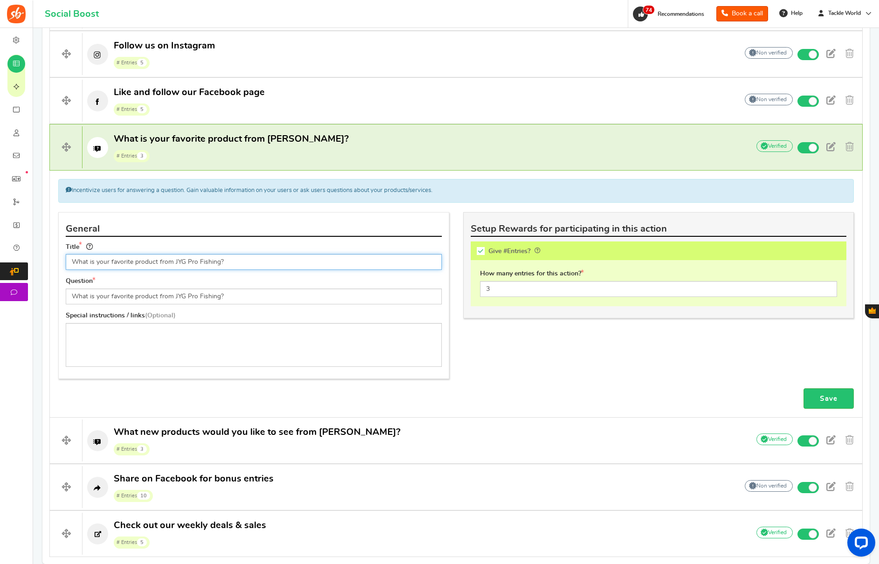
scroll to position [479, 0]
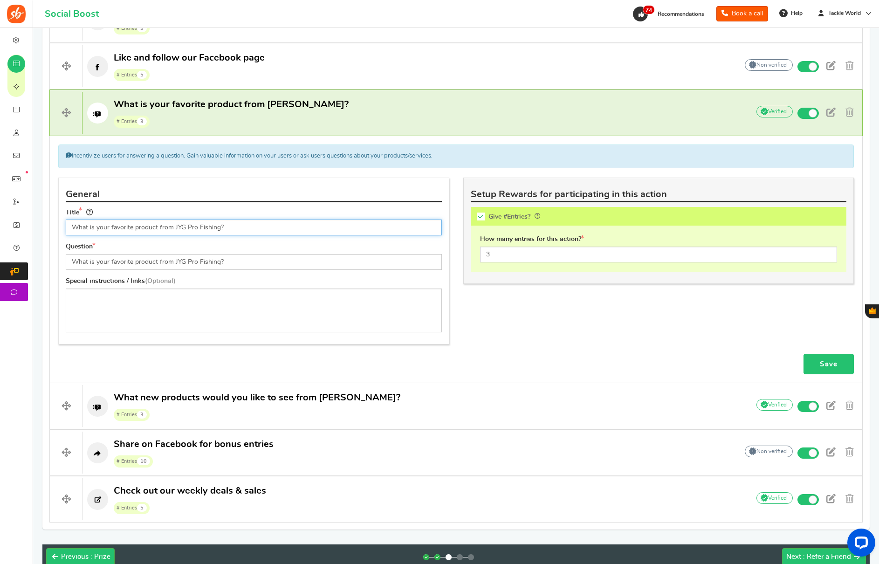
type input "What is your favorite product from JYG Pro Fishing?"
click at [828, 359] on link "Save" at bounding box center [829, 364] width 50 height 21
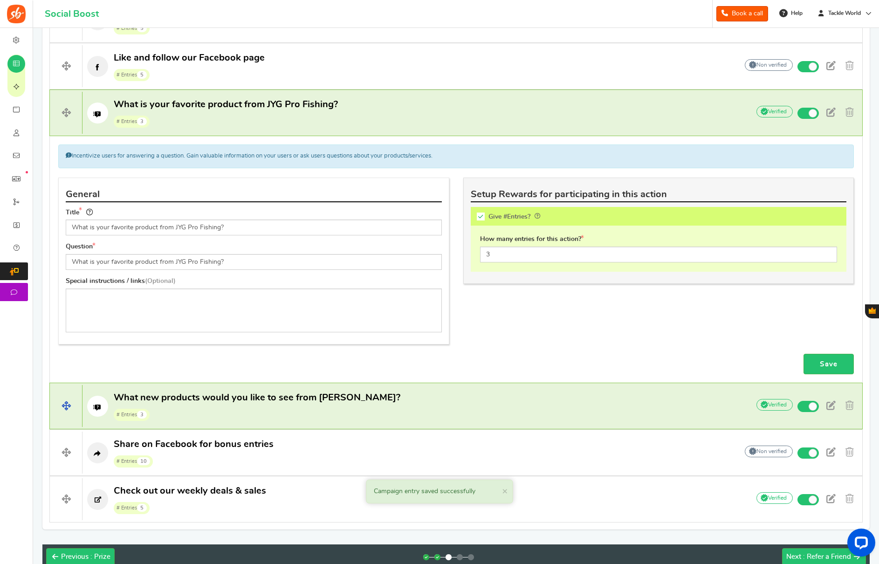
click at [283, 393] on span "What new products would you like to see from [PERSON_NAME]?" at bounding box center [257, 397] width 287 height 9
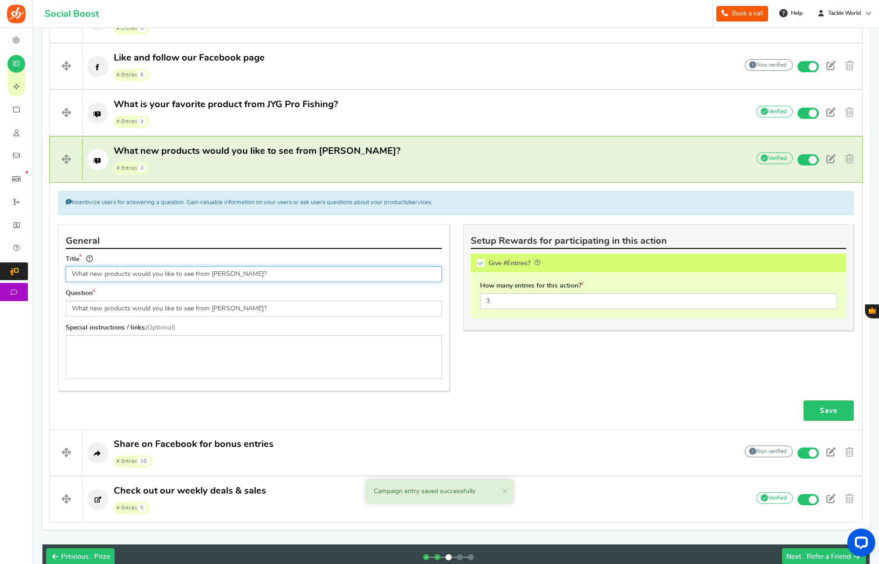
click at [227, 275] on input "What new products would you like to see from [PERSON_NAME]?" at bounding box center [254, 274] width 376 height 16
type input "What new products would you like to see from JYG Pro Fishing?"
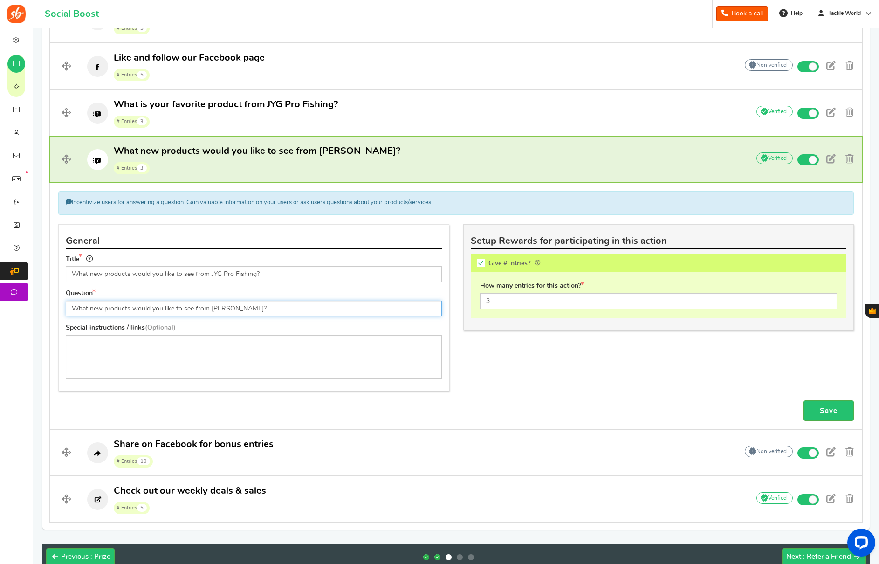
click at [222, 309] on input "What new products would you like to see from [PERSON_NAME]?" at bounding box center [254, 309] width 376 height 16
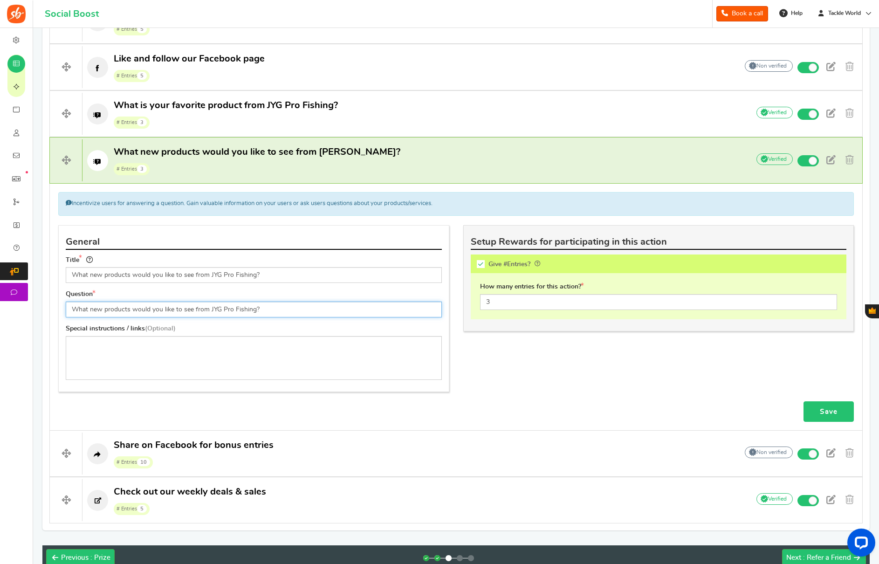
type input "What new products would you like to see from JYG Pro Fishing?"
click at [838, 409] on link "Save" at bounding box center [829, 411] width 50 height 21
click at [821, 412] on link "Save" at bounding box center [829, 411] width 50 height 21
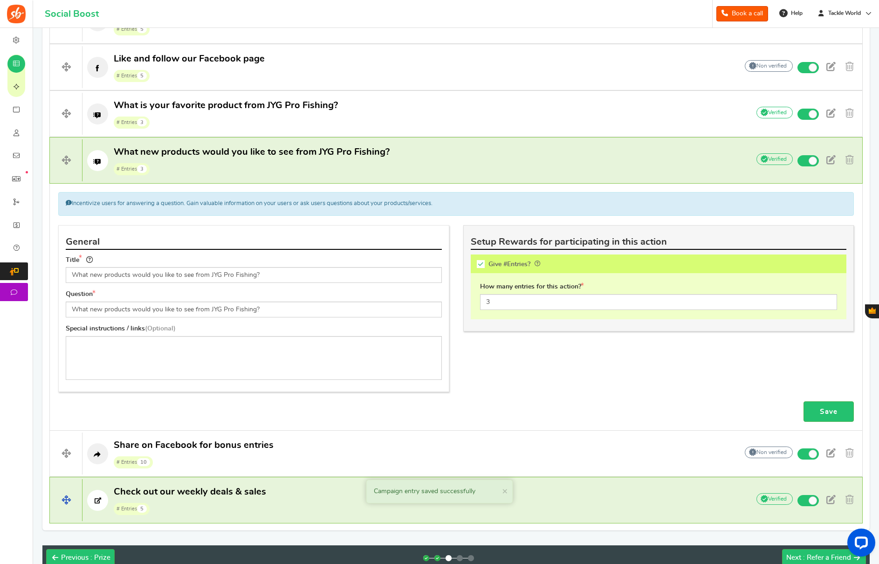
click at [243, 498] on span "Check out our weekly deals & sales # Entries 5" at bounding box center [190, 501] width 152 height 30
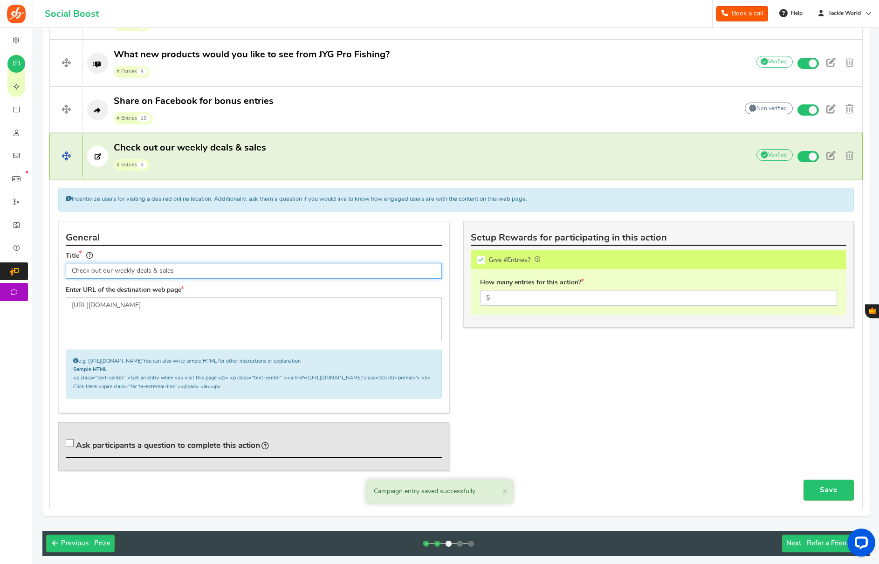
scroll to position [579, 0]
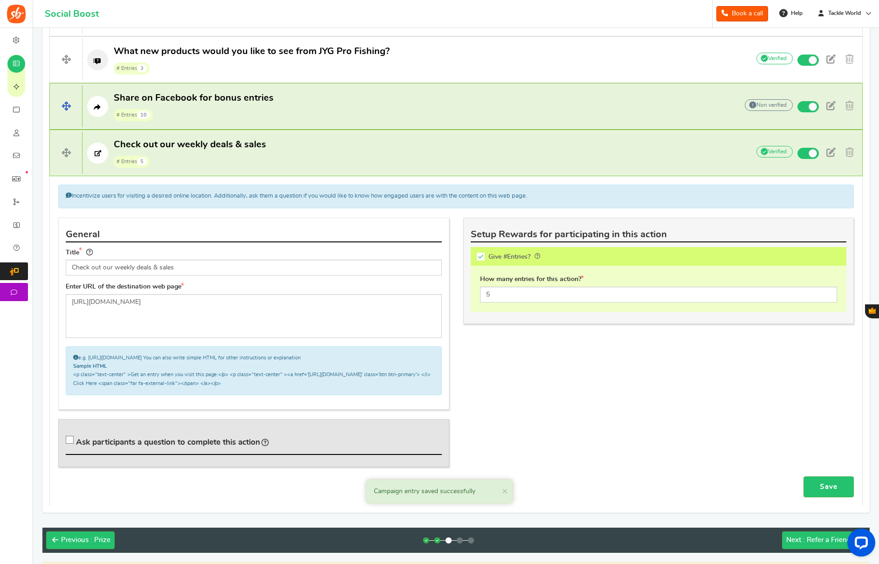
click at [273, 108] on p "Share on Facebook for bonus entries # Entries 10" at bounding box center [406, 107] width 646 height 30
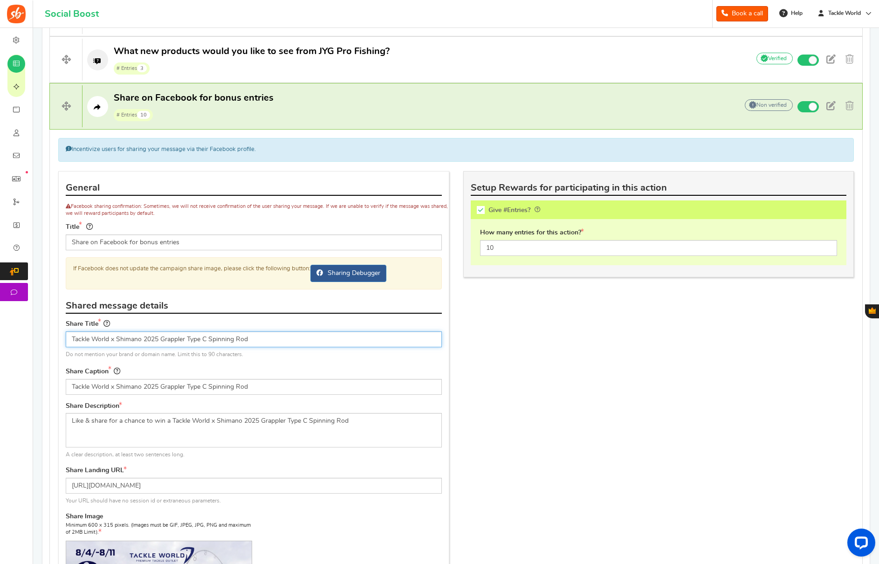
drag, startPoint x: 116, startPoint y: 337, endPoint x: 356, endPoint y: 342, distance: 240.6
click at [356, 342] on input "Tackle World x Shimano 2025 Grappler Type C Spinning Rod" at bounding box center [254, 339] width 376 height 16
paste input "JYG PROFISHING Saltwater Jig Bundle Jigging Bucket x 1 Stryke Tuna Rigged Jigs …"
drag, startPoint x: 107, startPoint y: 344, endPoint x: 113, endPoint y: 341, distance: 7.3
click at [107, 344] on input "Tackle World x Shimano 2025 Grappler Type C Spinning Rod" at bounding box center [254, 339] width 376 height 16
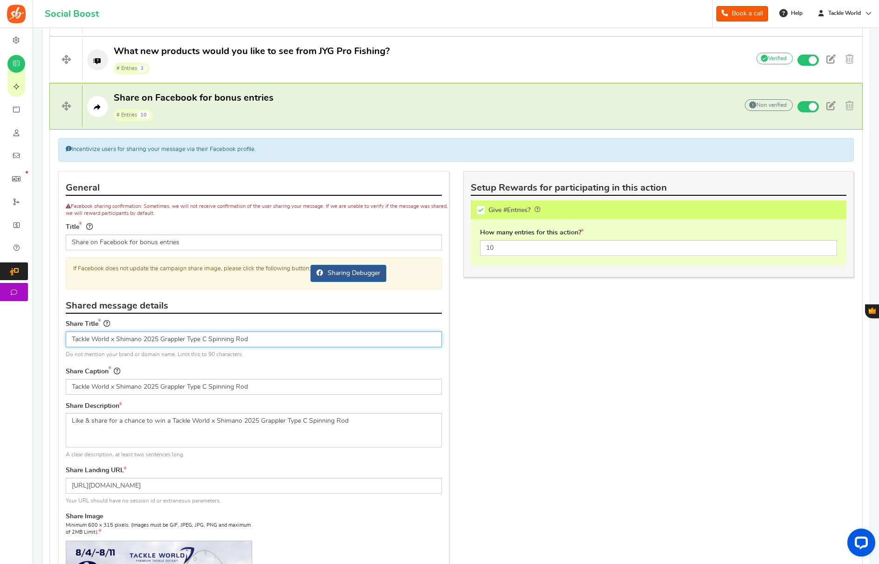
drag, startPoint x: 117, startPoint y: 339, endPoint x: 404, endPoint y: 348, distance: 287.3
click at [404, 348] on div "Share Title Tackle World x Shimano 2025 Grappler Type C Spinning Rod Do not men…" at bounding box center [254, 338] width 376 height 41
paste input "JYG PROFISHING Saltwater Jig Bundle"
click at [141, 341] on input "Tackle World x JYG PROFISHING Saltwater Jig Bundle" at bounding box center [254, 339] width 376 height 16
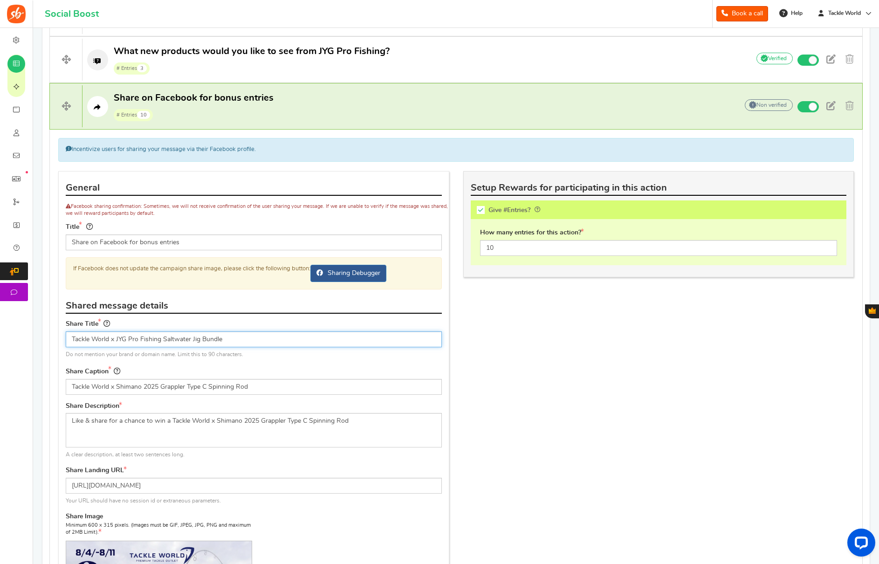
type input "Tackle World x JYG Pro Fishing Saltwater Jig Bundle"
click at [169, 394] on div "Share Caption Tackle World x Shimano 2025 Grappler Type C Spinning Rod" at bounding box center [254, 384] width 390 height 36
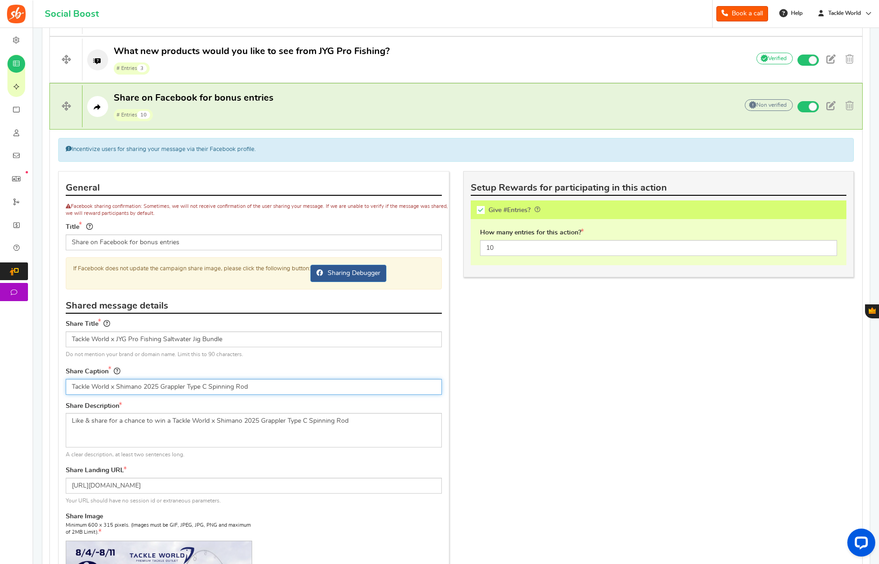
click at [176, 381] on input "Tackle World x Shimano 2025 Grappler Type C Spinning Rod" at bounding box center [254, 387] width 376 height 16
paste input "JYG Pro Fishing Saltwater Jig Bundle"
type input "Tackle World x JYG Pro Fishing Saltwater Jig Bundle"
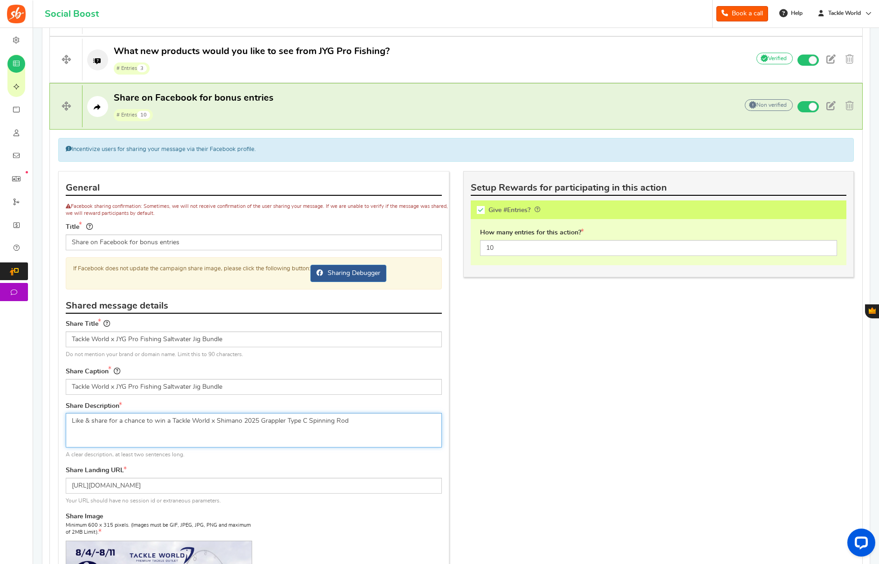
drag, startPoint x: 180, startPoint y: 428, endPoint x: 173, endPoint y: 418, distance: 12.4
click at [179, 427] on textarea "Like & share for a chance to win a Tackle World x Shimano 2025 Grappler Type C …" at bounding box center [254, 430] width 376 height 34
drag, startPoint x: 171, startPoint y: 420, endPoint x: 625, endPoint y: 431, distance: 454.6
click at [625, 431] on div "General Facebook sharing confirmation: Sometimes, we will not receive confirmat…" at bounding box center [456, 431] width 810 height 520
paste textarea "JYG Pro Fishing Saltwater Jig Bundle"
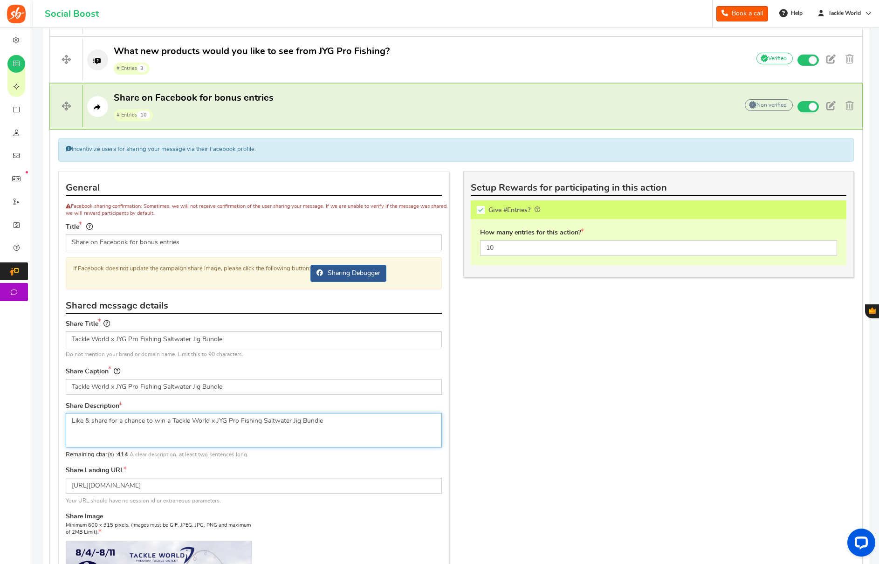
type textarea "Like & share for a chance to win a Tackle World x JYG Pro Fishing Saltwater Jig…"
click at [498, 408] on div "General Facebook sharing confirmation: Sometimes, we will not receive confirmat…" at bounding box center [456, 431] width 810 height 520
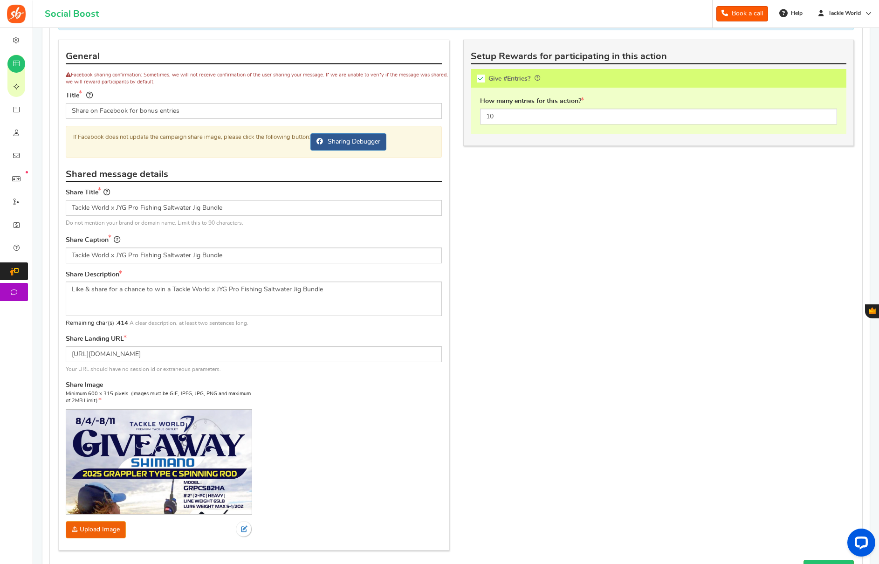
scroll to position [840, 0]
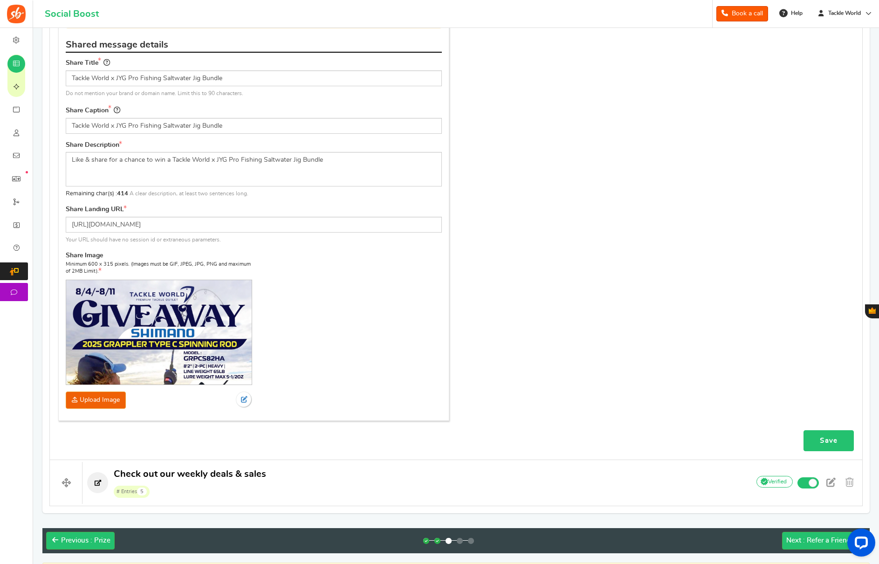
click at [808, 438] on link "Save" at bounding box center [829, 440] width 50 height 21
click at [815, 541] on span ": Refer a Friend" at bounding box center [827, 540] width 48 height 7
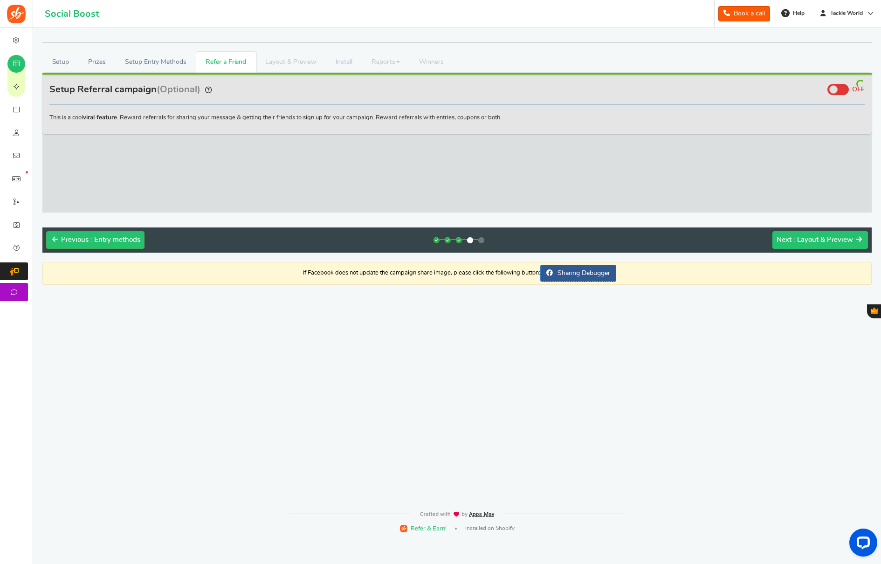
click at [834, 248] on button "Next : Layout & Preview" at bounding box center [820, 240] width 96 height 18
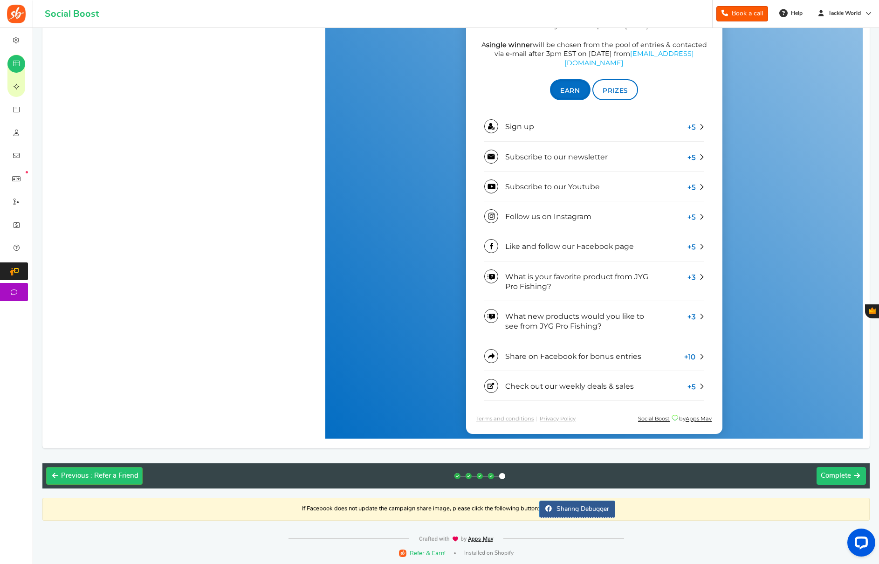
click at [845, 478] on span "Complete" at bounding box center [836, 475] width 30 height 7
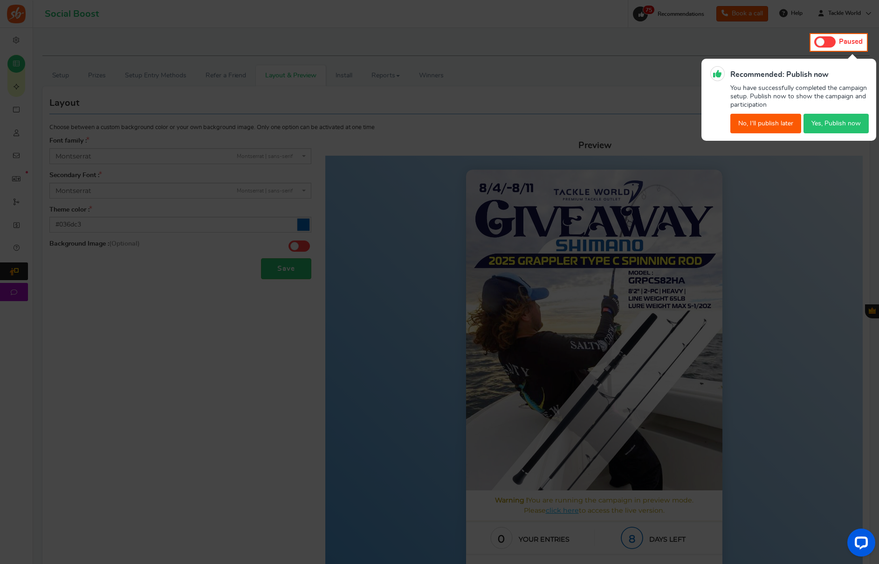
click at [762, 125] on button "No, I'll publish later" at bounding box center [765, 124] width 71 height 20
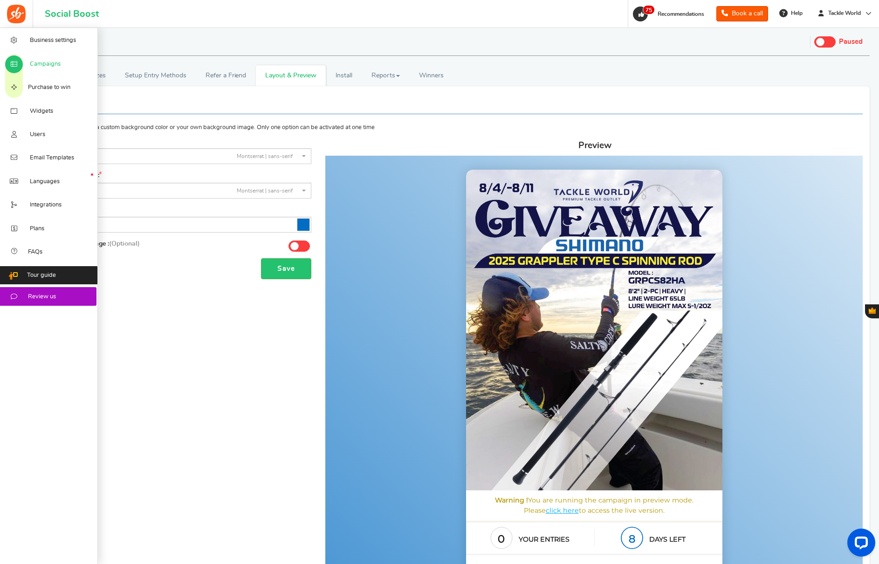
click at [23, 66] on link "Campaigns" at bounding box center [49, 63] width 98 height 23
